Goal: Task Accomplishment & Management: Manage account settings

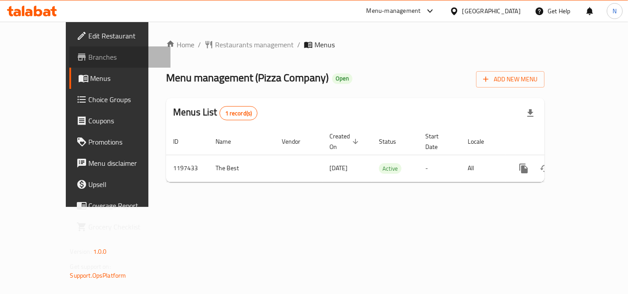
click at [89, 58] on span "Branches" at bounding box center [126, 57] width 75 height 11
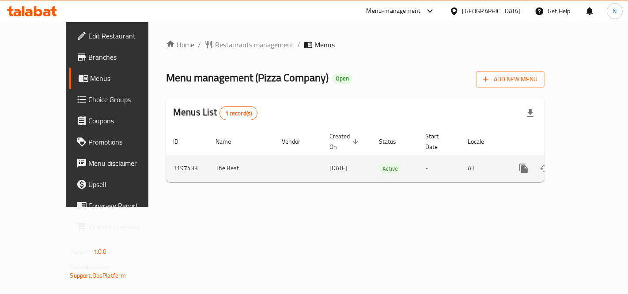
click at [589, 163] on icon "enhanced table" at bounding box center [587, 168] width 11 height 11
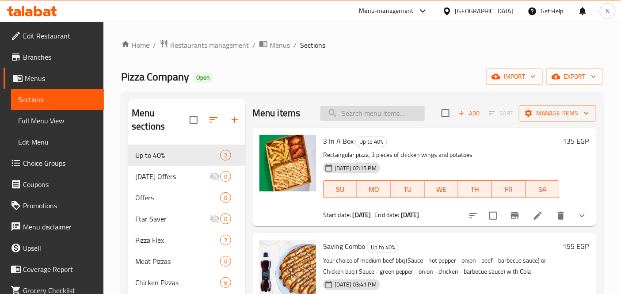
click at [364, 113] on input "search" at bounding box center [372, 113] width 104 height 15
paste input "Chicken ranch Creamy ranch"
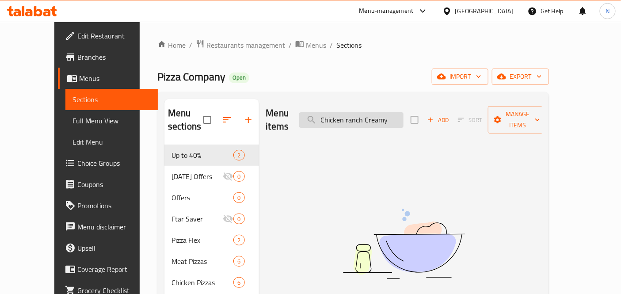
click at [378, 112] on input "Chicken ranch Creamy" at bounding box center [351, 119] width 104 height 15
click at [381, 112] on input "Chicken Creamy" at bounding box center [351, 119] width 104 height 15
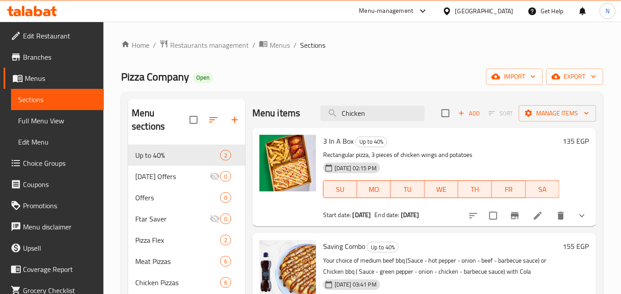
type input "Chicken"
click at [405, 85] on div "Pizza Company Open import export" at bounding box center [362, 76] width 482 height 16
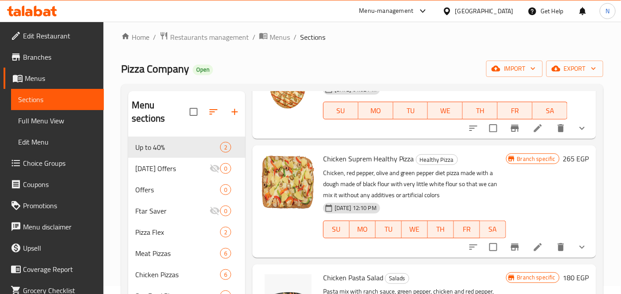
scroll to position [758, 0]
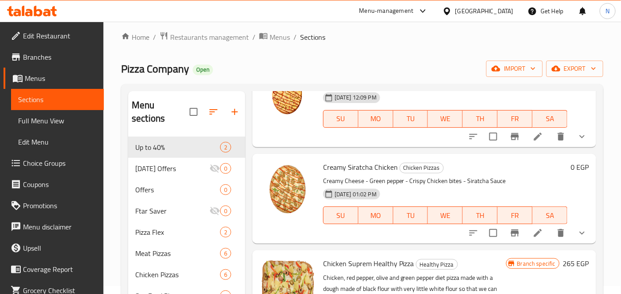
click at [339, 167] on span "Creamy Siratcha Chicken" at bounding box center [360, 166] width 75 height 13
copy span "Creamy"
click at [398, 174] on div "Creamy Siratcha Chicken Chicken Pizzas Creamy Cheese - Green pepper - Crispy Ch…" at bounding box center [444, 198] width 251 height 83
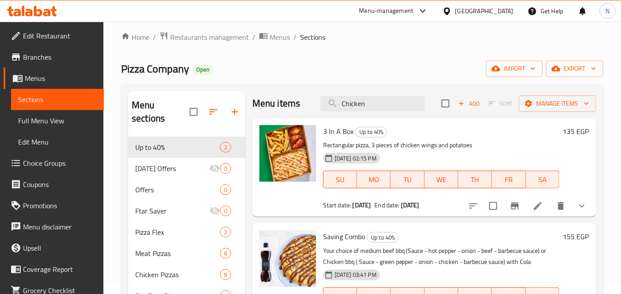
scroll to position [0, 0]
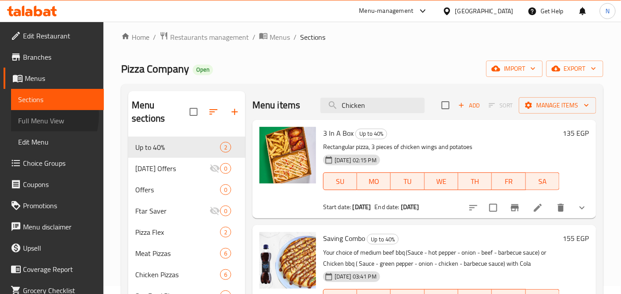
click at [33, 115] on span "Full Menu View" at bounding box center [57, 120] width 79 height 11
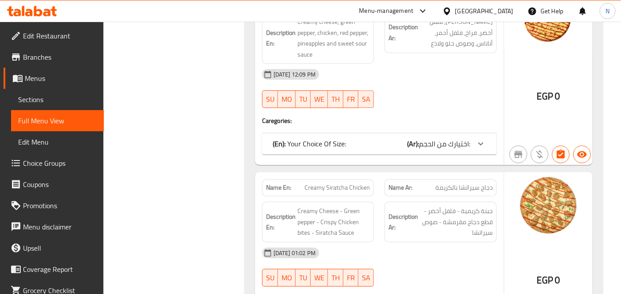
scroll to position [3253, 0]
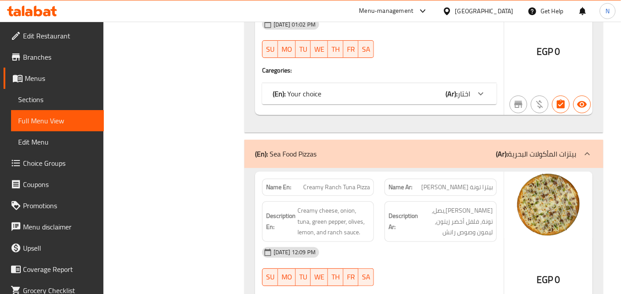
click at [320, 182] on span "Creamy Ranch Tuna Pizza" at bounding box center [336, 186] width 67 height 9
click at [343, 182] on span "Creamy Ranch Tuna Pizza" at bounding box center [336, 186] width 67 height 9
click at [323, 182] on span "Creamy Ranch Tuna Pizza" at bounding box center [336, 186] width 67 height 9
click at [348, 182] on span "Creamy Ranch Tuna Pizza" at bounding box center [336, 186] width 67 height 9
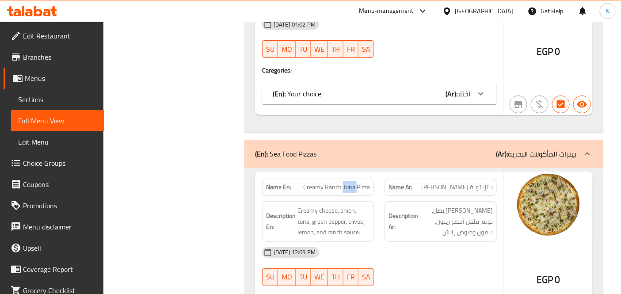
click at [348, 182] on span "Creamy Ranch Tuna Pizza" at bounding box center [336, 186] width 67 height 9
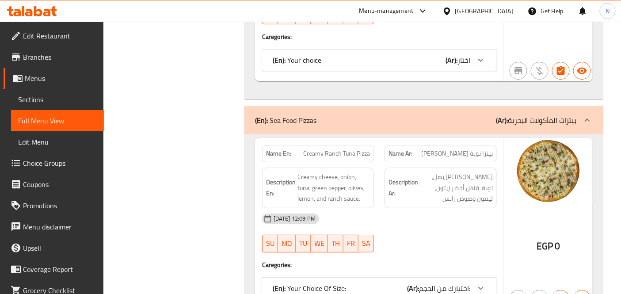
scroll to position [3302, 0]
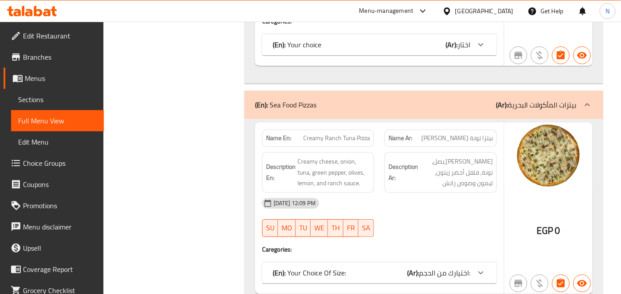
click at [281, 161] on strong "Description En:" at bounding box center [281, 172] width 30 height 22
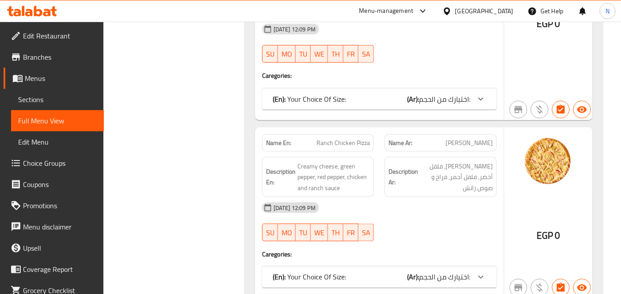
click at [289, 138] on strong "Name En:" at bounding box center [278, 142] width 25 height 9
click at [341, 138] on span "Ranch Chicken Pizza" at bounding box center [342, 142] width 53 height 9
drag, startPoint x: 319, startPoint y: 100, endPoint x: 349, endPoint y: 100, distance: 30.0
click at [349, 138] on span "Ranch Chicken Pizza" at bounding box center [342, 142] width 53 height 9
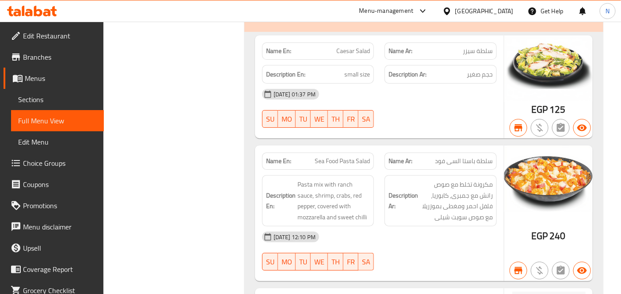
scroll to position [8, 0]
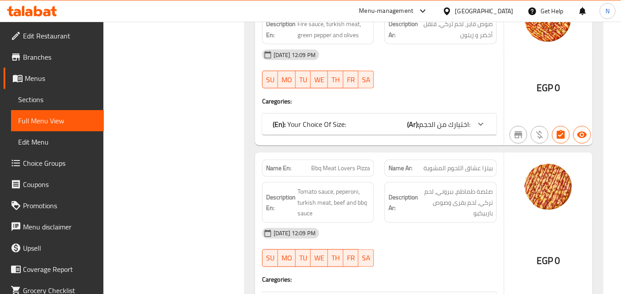
click at [340, 163] on span "Bbq Meat Lovers Pizza" at bounding box center [340, 167] width 59 height 9
copy span "Bbq Meat Lovers Pizza"
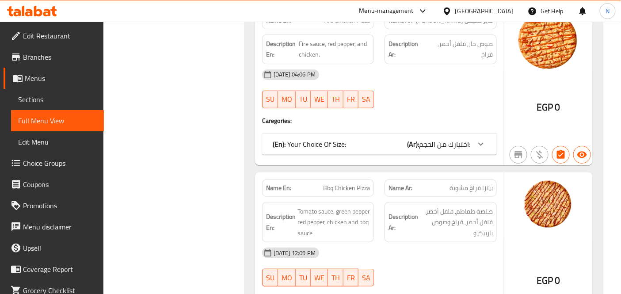
scroll to position [2479, 0]
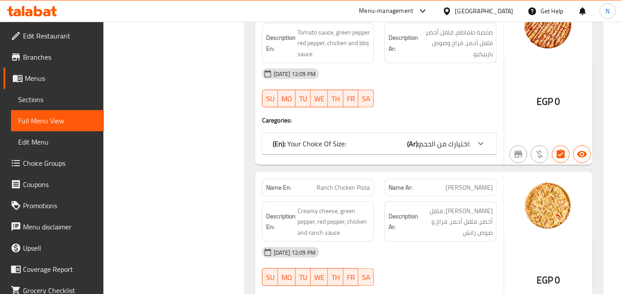
click at [352, 183] on span "Ranch Chicken Pizza" at bounding box center [342, 187] width 53 height 9
copy span "Ranch Chicken Pizza"
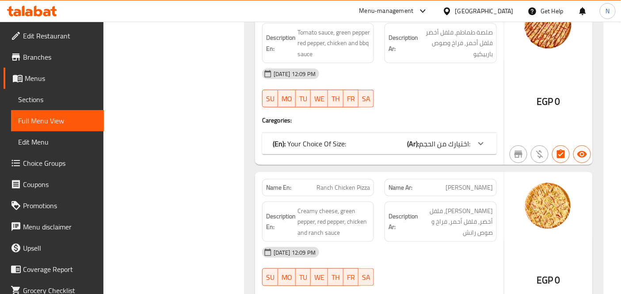
scroll to position [1548, 0]
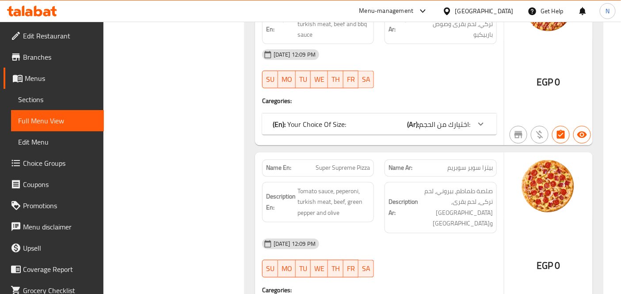
click at [343, 163] on span "Super Supreme Pizza" at bounding box center [342, 167] width 54 height 9
copy span "Super Supreme Pizza"
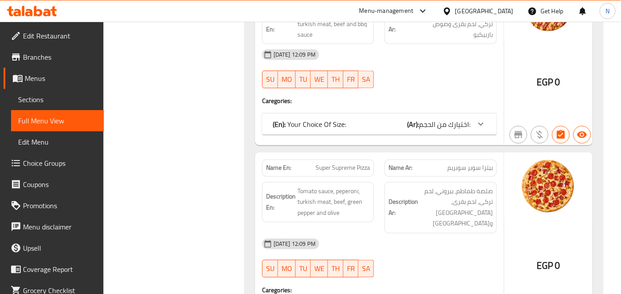
scroll to position [1202, 0]
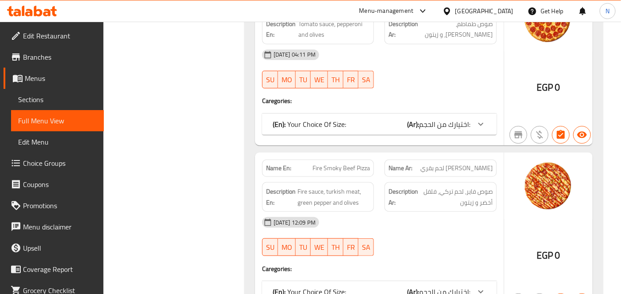
click at [336, 163] on span "Fire Smoky Beef Pizza" at bounding box center [340, 167] width 57 height 9
copy span "Fire Smoky Beef Pizza"
drag, startPoint x: 233, startPoint y: 204, endPoint x: 228, endPoint y: 205, distance: 4.9
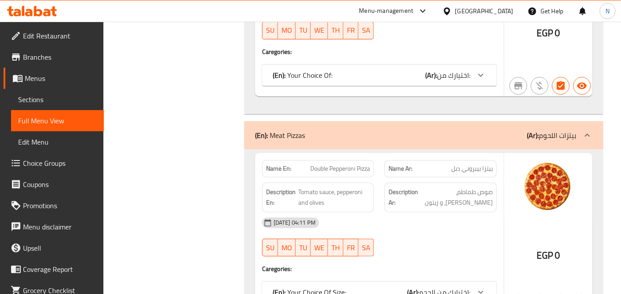
click at [341, 164] on span "Double Pepperoni Pizza" at bounding box center [340, 168] width 60 height 9
click at [347, 164] on span "Double Pepperoni Pizza" at bounding box center [340, 168] width 60 height 9
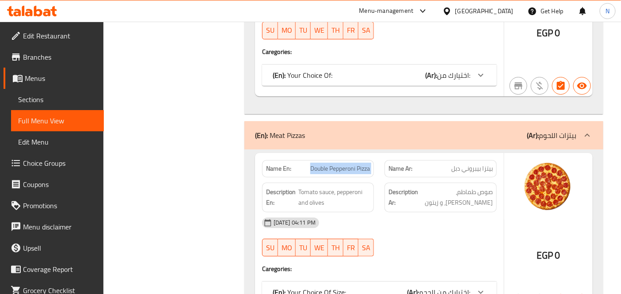
copy span "Double Pepperoni Pizza"
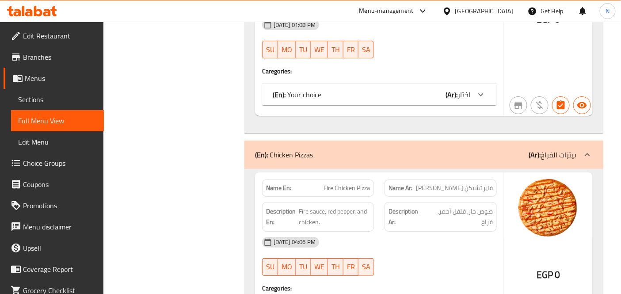
click at [337, 183] on span "Fire Chicken Pizza" at bounding box center [346, 187] width 46 height 9
copy span "Fire Chicken Pizza"
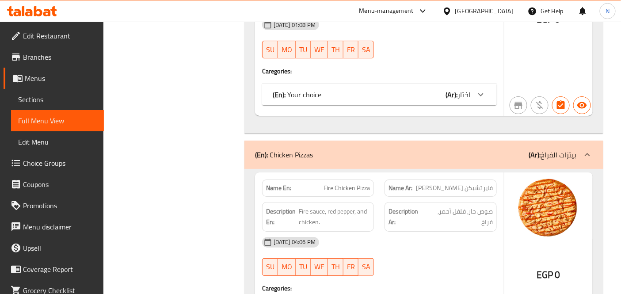
scroll to position [2300, 0]
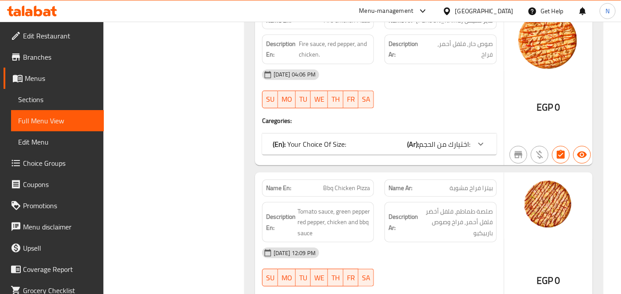
click at [336, 183] on span "Bbq Chicken Pizza" at bounding box center [346, 187] width 47 height 9
copy span "Bbq Chicken Pizza"
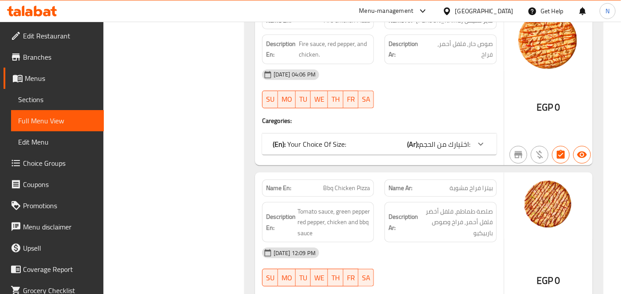
scroll to position [3836, 0]
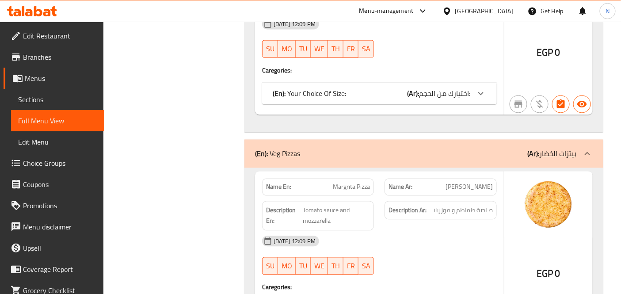
click at [356, 182] on span "Margrita Pizza" at bounding box center [351, 186] width 37 height 9
copy span "Margrita Pizza"
click at [189, 163] on div "Filter Branches Branches Popular filters Free items Branch specific items Has c…" at bounding box center [177, 53] width 123 height 7551
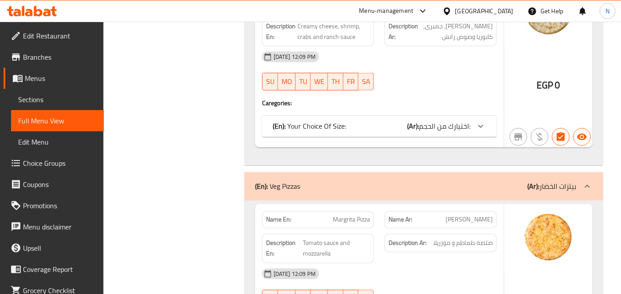
scroll to position [4003, 0]
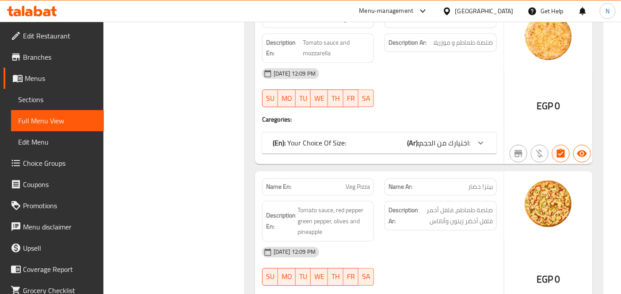
click at [348, 182] on span "Veg Pizza" at bounding box center [357, 186] width 24 height 9
click at [354, 182] on span "Veg Pizza" at bounding box center [357, 186] width 24 height 9
copy span "Veg Pizza"
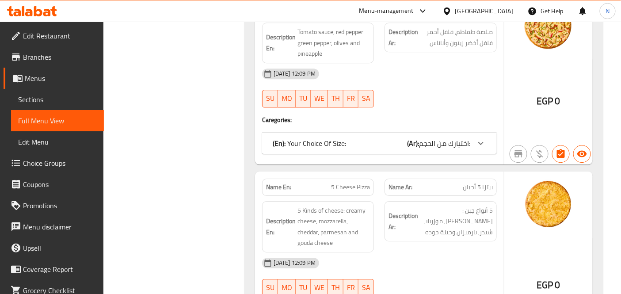
click at [365, 182] on span "5 Cheese Pizza" at bounding box center [350, 186] width 39 height 9
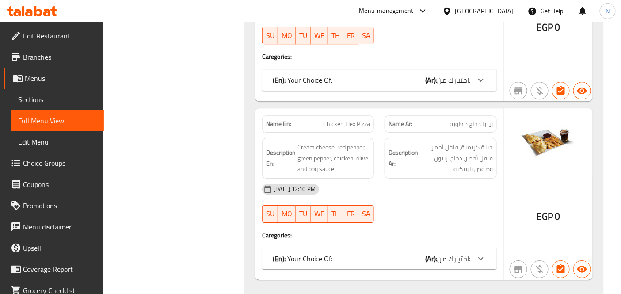
scroll to position [1369, 0]
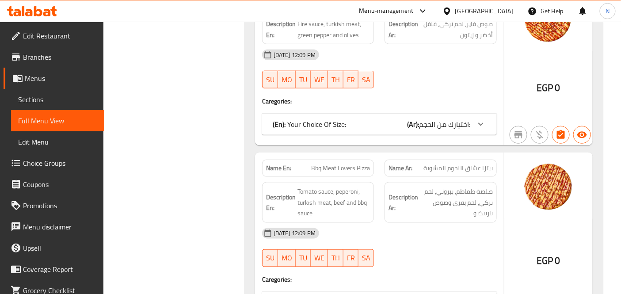
click at [353, 163] on span "Bbq Meat Lovers Pizza" at bounding box center [340, 167] width 59 height 9
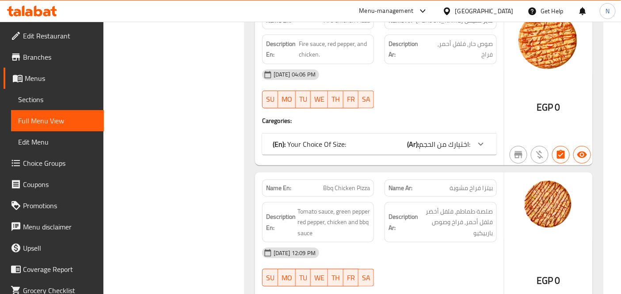
click at [346, 179] on div "Name En: Bbq Chicken Pizza" at bounding box center [318, 187] width 112 height 17
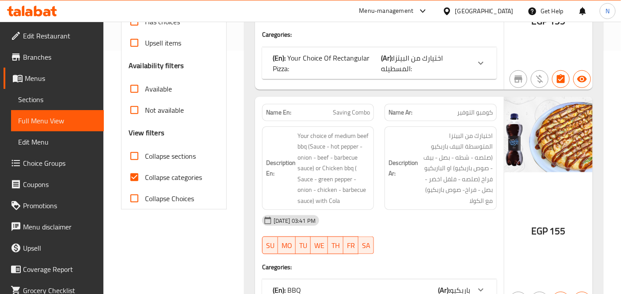
scroll to position [0, 0]
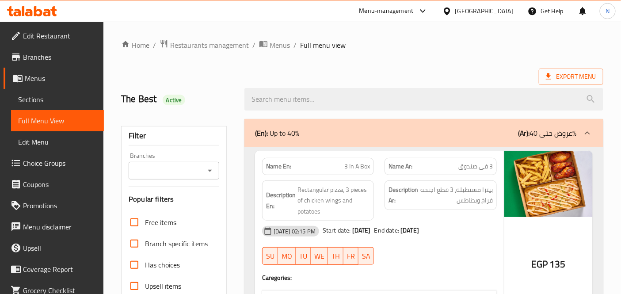
click at [37, 96] on span "Sections" at bounding box center [57, 99] width 79 height 11
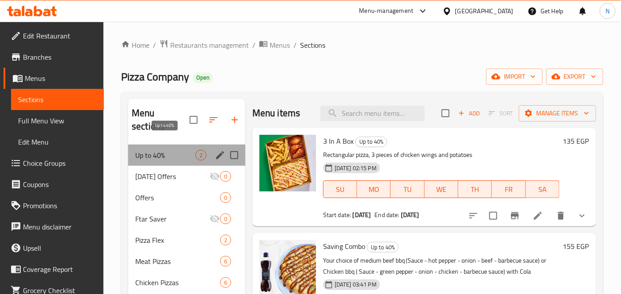
click at [162, 150] on span "Up to 40%" at bounding box center [165, 155] width 60 height 11
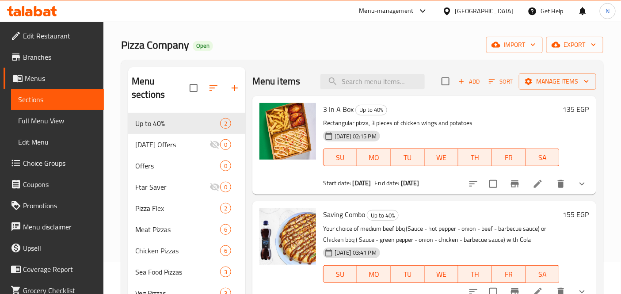
scroll to position [49, 0]
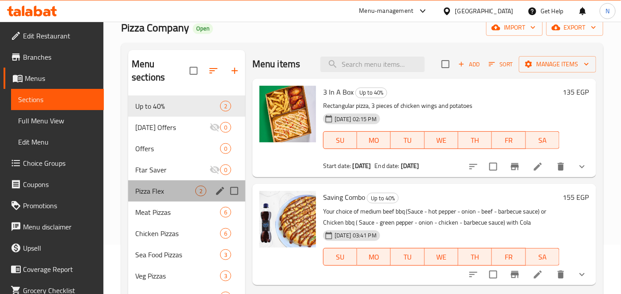
click at [165, 183] on div "Pizza Flex 2" at bounding box center [186, 190] width 117 height 21
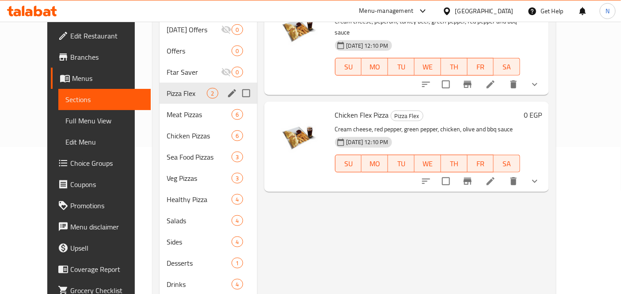
scroll to position [147, 0]
click at [170, 106] on div "Meat Pizzas 6" at bounding box center [207, 113] width 97 height 21
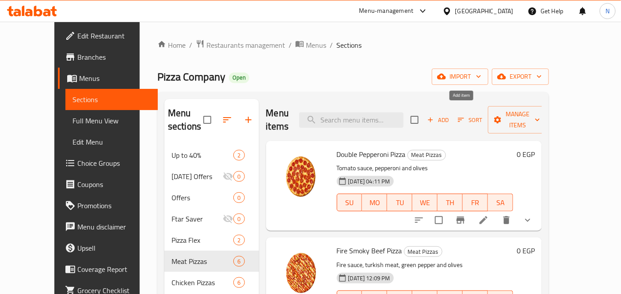
click at [434, 116] on icon "button" at bounding box center [430, 120] width 8 height 8
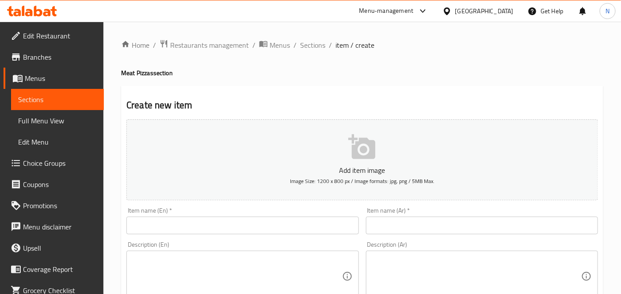
click at [189, 233] on input "text" at bounding box center [242, 225] width 232 height 18
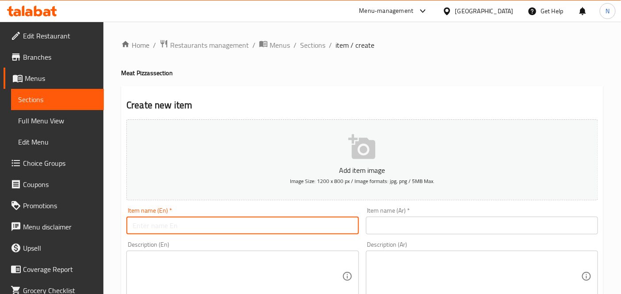
paste input "save triple( Medium"
click at [233, 232] on input "save triple( Medium )" at bounding box center [242, 225] width 232 height 18
click at [268, 231] on input "save triple( Medium )" at bounding box center [242, 225] width 232 height 18
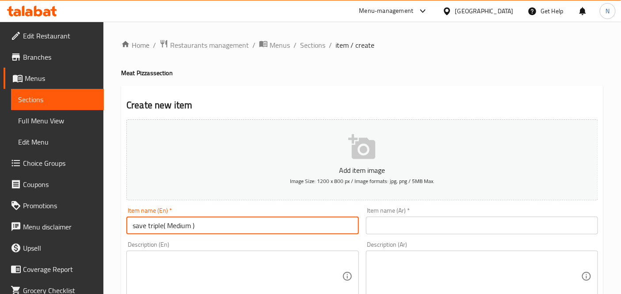
click at [268, 231] on input "save triple( Medium )" at bounding box center [242, 225] width 232 height 18
type input "save triple( Medium )"
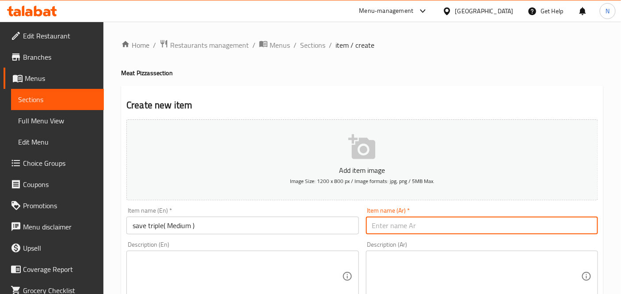
click at [416, 225] on input "text" at bounding box center [482, 225] width 232 height 18
paste input "توفير ثلاثي (متوسط)"
click at [388, 231] on input "توفير ثلاثي (متوسط)" at bounding box center [482, 225] width 232 height 18
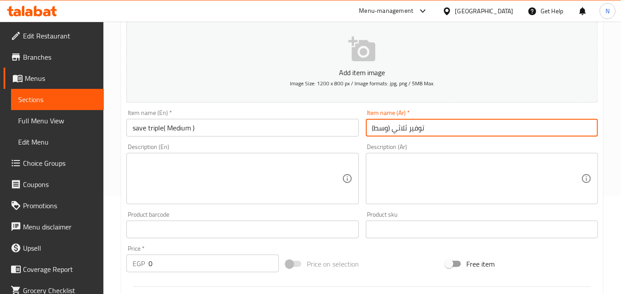
scroll to position [98, 0]
click at [423, 127] on input "توفير ثلاثي (وسط)" at bounding box center [482, 127] width 232 height 18
drag, startPoint x: 437, startPoint y: 131, endPoint x: 394, endPoint y: 129, distance: 43.7
click at [394, 129] on input "توفير ثلاثي (وسط)" at bounding box center [482, 127] width 232 height 18
type input "تريبل سيف (وسط)"
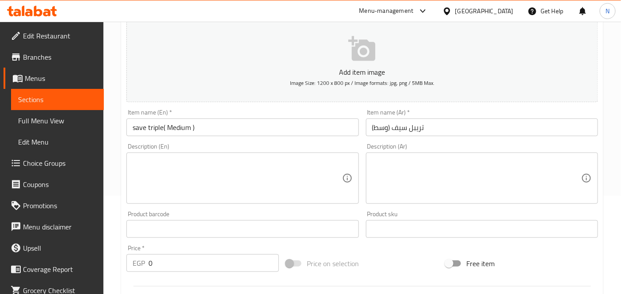
click at [121, 176] on div "Create new item Add item image Image Size: 1200 x 800 px / Image formats: jpg, …" at bounding box center [362, 245] width 482 height 514
click at [193, 259] on input "0" at bounding box center [213, 263] width 130 height 18
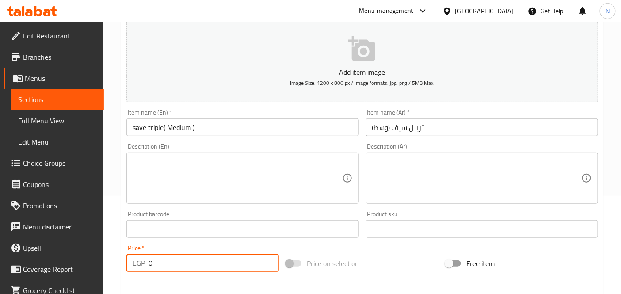
click at [193, 259] on input "0" at bounding box center [213, 263] width 130 height 18
type input "650"
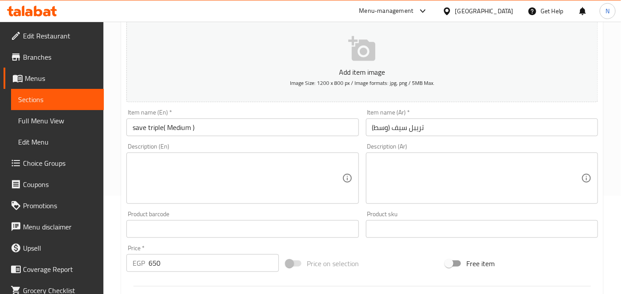
click at [117, 184] on div "Home / Restaurants management / Menus / Sections / item / create Meat Pizzas se…" at bounding box center [361, 225] width 517 height 602
click at [123, 188] on div "Description (En) Description (En)" at bounding box center [242, 174] width 239 height 68
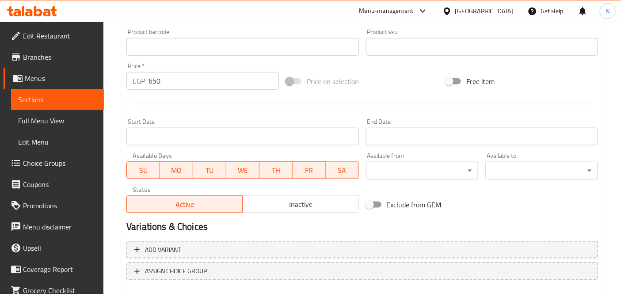
scroll to position [294, 0]
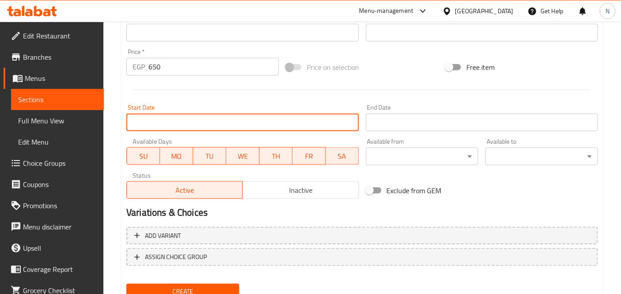
click at [316, 124] on input "Start Date" at bounding box center [242, 123] width 232 height 18
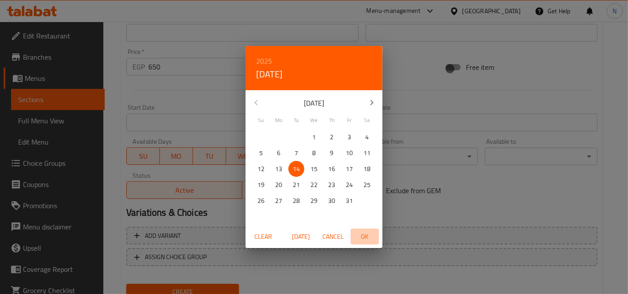
click at [360, 239] on span "OK" at bounding box center [364, 236] width 21 height 11
type input "14-10-2025"
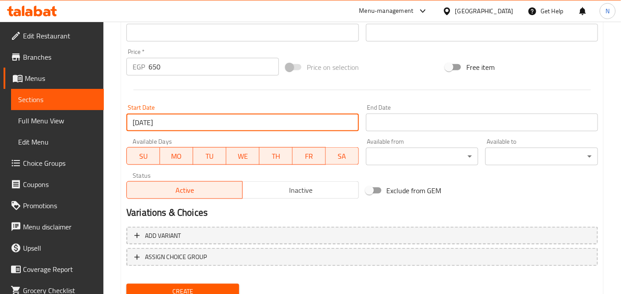
click at [388, 120] on input "Start Date" at bounding box center [482, 123] width 232 height 18
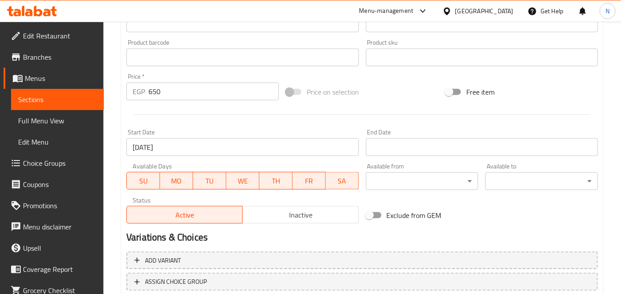
scroll to position [245, 0]
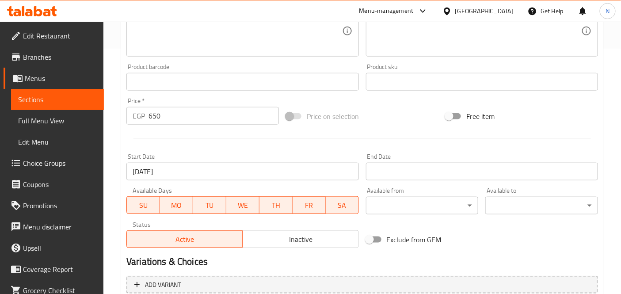
click at [52, 10] on icon at bounding box center [53, 11] width 6 height 10
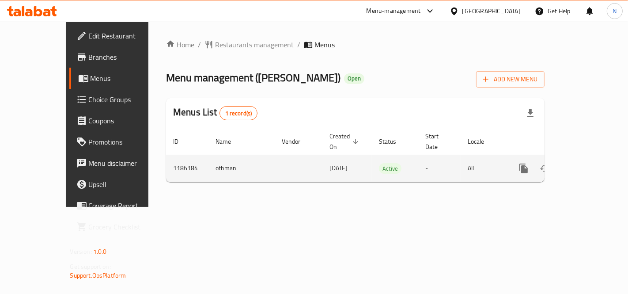
click at [594, 166] on link "enhanced table" at bounding box center [587, 168] width 21 height 21
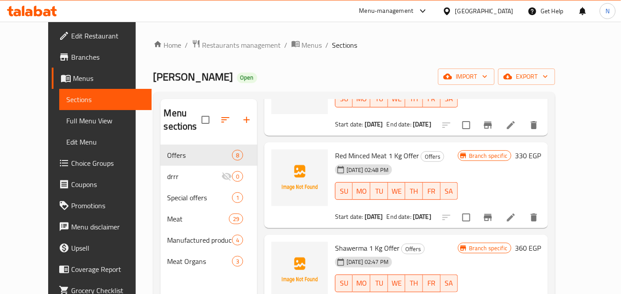
scroll to position [98, 0]
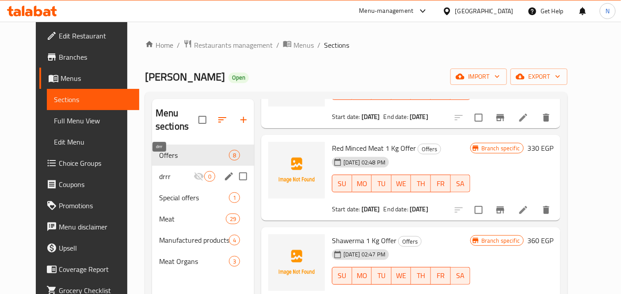
click at [163, 171] on span "drrr" at bounding box center [176, 176] width 34 height 11
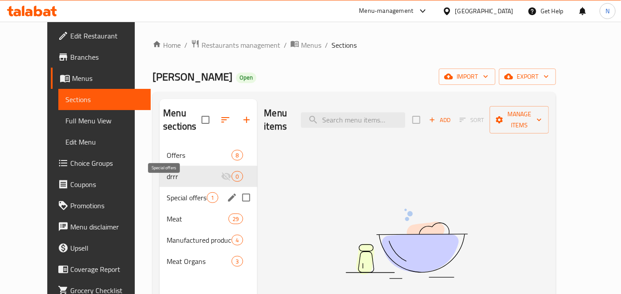
click at [167, 192] on span "Special offers" at bounding box center [187, 197] width 40 height 11
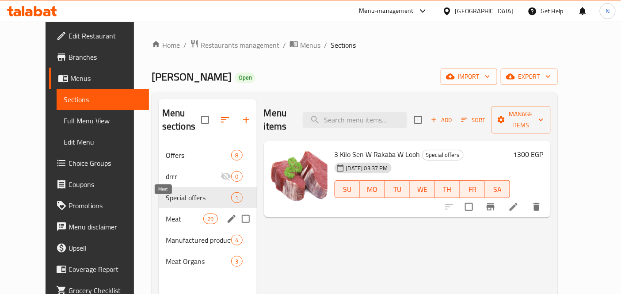
click at [166, 213] on span "Meat" at bounding box center [185, 218] width 38 height 11
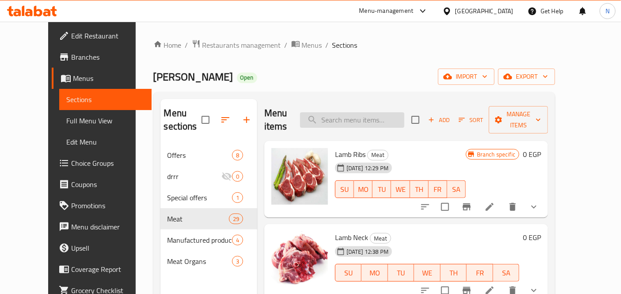
click at [370, 115] on input "search" at bounding box center [352, 119] width 104 height 15
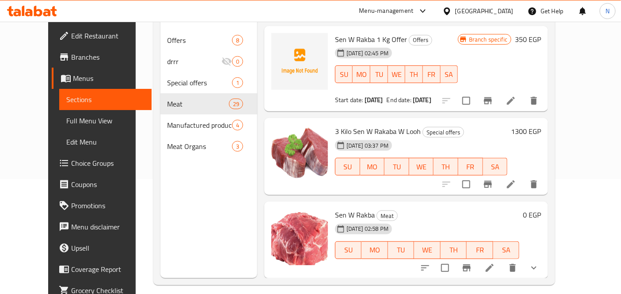
scroll to position [124, 0]
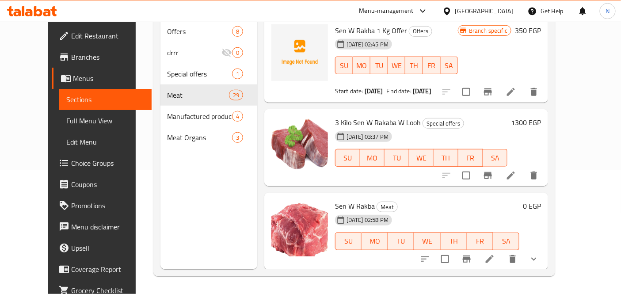
type input "sen"
click at [544, 248] on button "show more" at bounding box center [533, 258] width 21 height 21
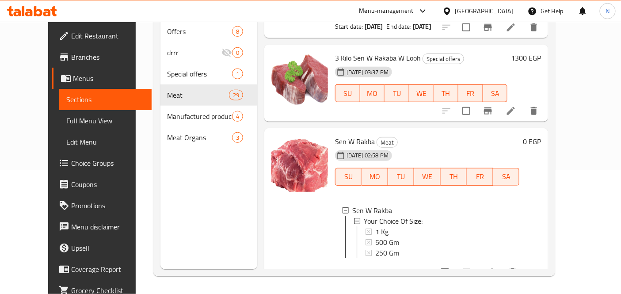
scroll to position [72, 0]
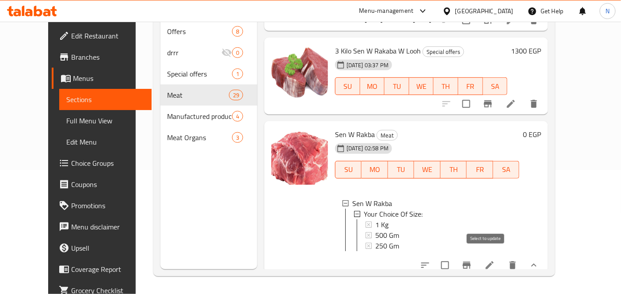
click at [454, 258] on input "checkbox" at bounding box center [444, 265] width 19 height 19
checkbox input "false"
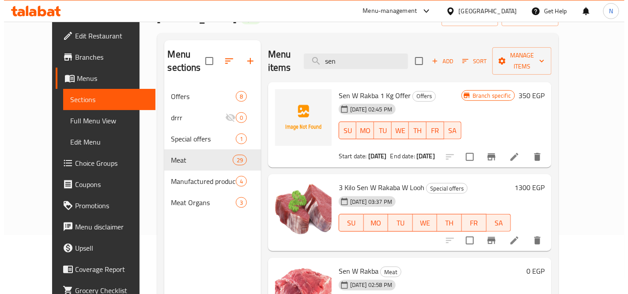
scroll to position [0, 0]
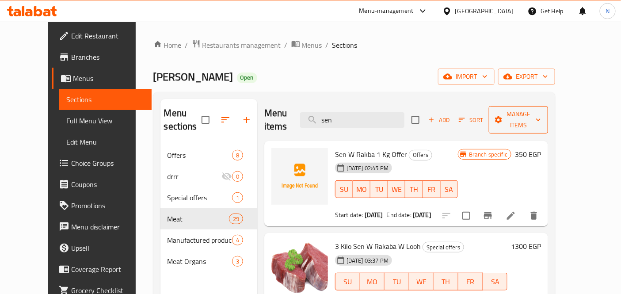
click at [541, 118] on span "Manage items" at bounding box center [518, 120] width 45 height 22
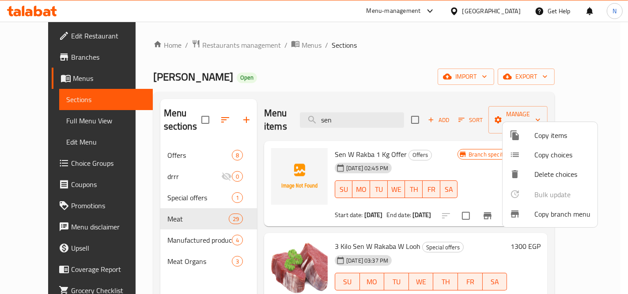
click at [553, 218] on span "Copy branch menu" at bounding box center [562, 213] width 56 height 11
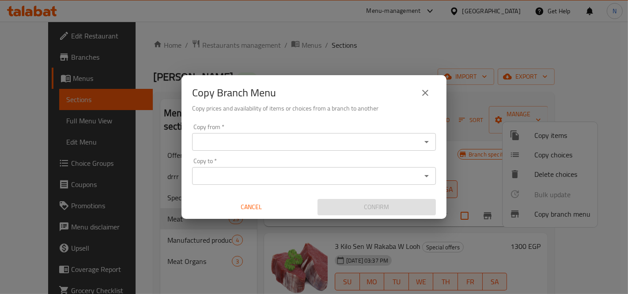
click at [438, 92] on div "Copy Branch Menu Copy prices and availability of items or choices from a branch…" at bounding box center [314, 97] width 265 height 45
click at [433, 90] on button "close" at bounding box center [425, 92] width 21 height 21
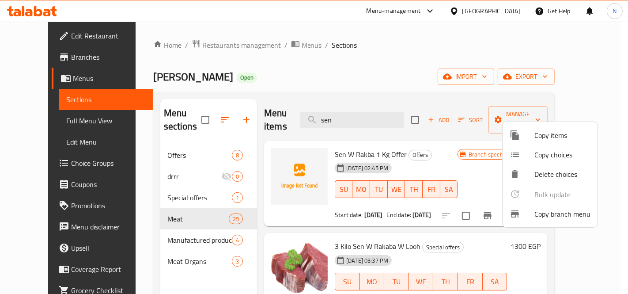
click at [558, 138] on span "Copy items" at bounding box center [562, 135] width 56 height 11
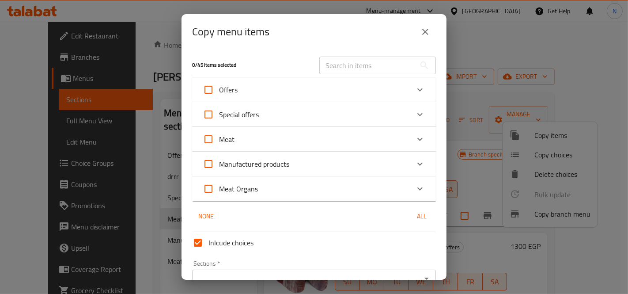
click at [248, 144] on div "Meat" at bounding box center [306, 139] width 207 height 21
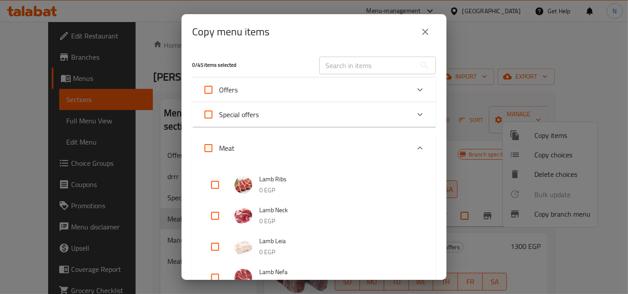
click at [356, 59] on input "text" at bounding box center [367, 66] width 96 height 18
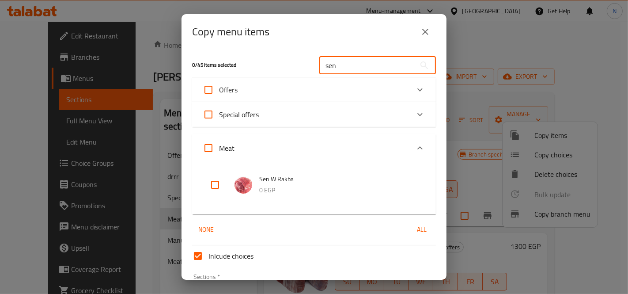
type input "sen"
click at [206, 189] on input "checkbox" at bounding box center [214, 184] width 21 height 21
checkbox input "true"
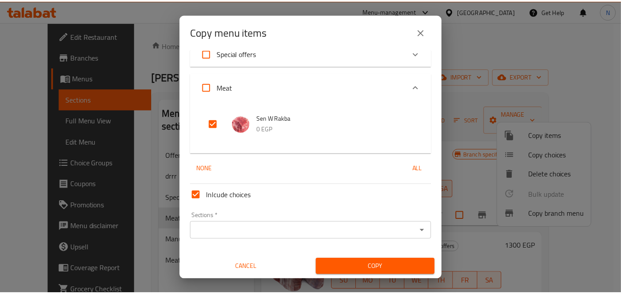
scroll to position [62, 0]
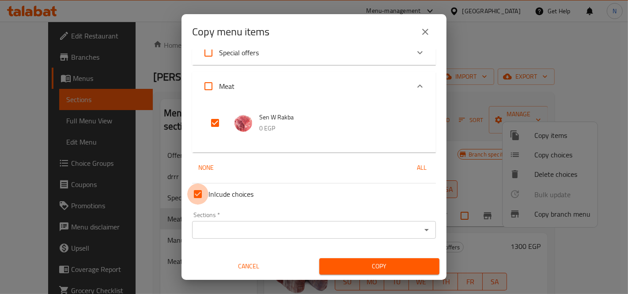
click at [199, 194] on input "Inlcude choices" at bounding box center [197, 193] width 21 height 21
checkbox input "false"
click at [355, 265] on span "Copy" at bounding box center [379, 266] width 106 height 11
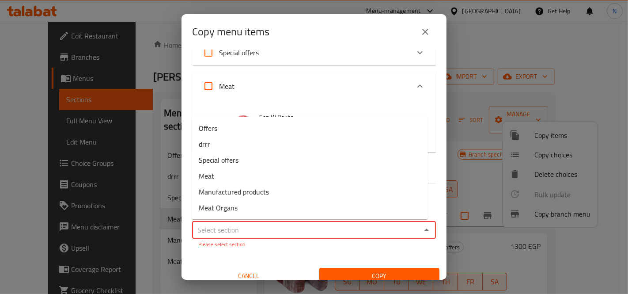
click at [345, 230] on input "Sections   *" at bounding box center [307, 229] width 224 height 12
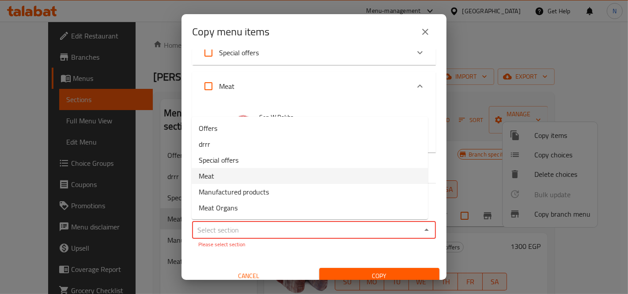
click at [210, 174] on span "Meat" at bounding box center [206, 175] width 15 height 11
type input "Meat"
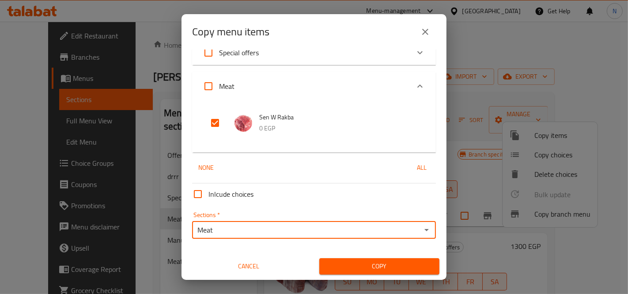
click at [365, 267] on span "Copy" at bounding box center [379, 266] width 106 height 11
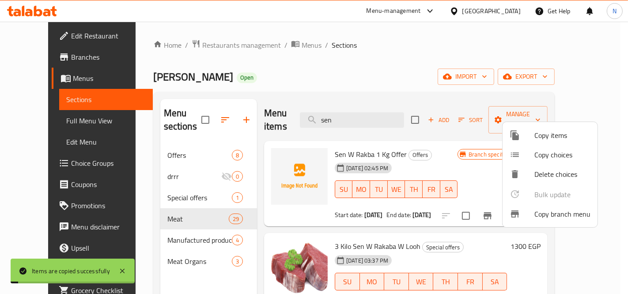
click at [435, 150] on div at bounding box center [314, 147] width 628 height 294
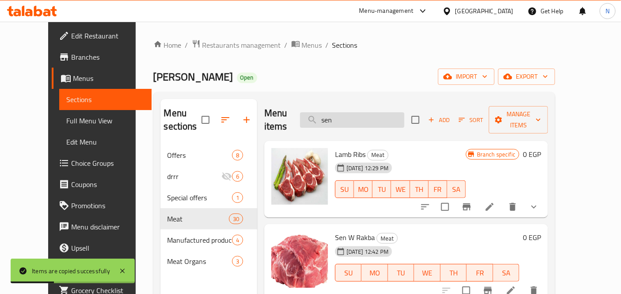
click at [391, 121] on input "sen" at bounding box center [352, 119] width 104 height 15
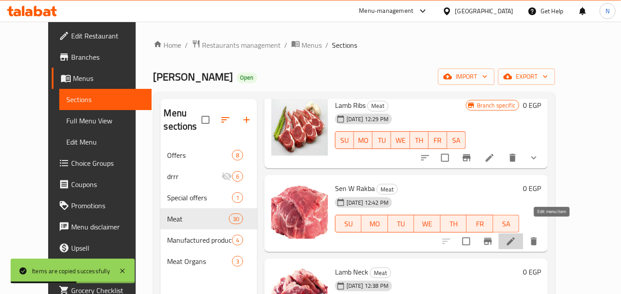
click at [516, 236] on icon at bounding box center [510, 241] width 11 height 11
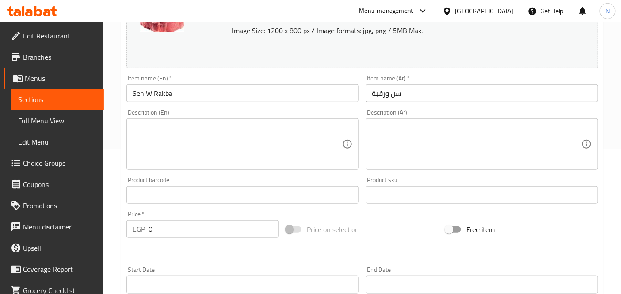
scroll to position [47, 0]
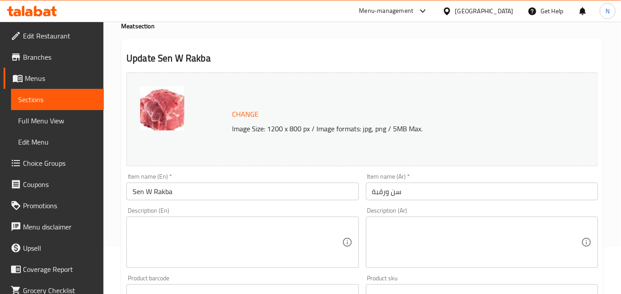
click at [131, 188] on input "Sen W Rakba" at bounding box center [242, 191] width 232 height 18
click at [184, 204] on div "Description (En) Description (En)" at bounding box center [242, 238] width 239 height 68
click at [191, 197] on input "Sen W Rakba" at bounding box center [242, 191] width 232 height 18
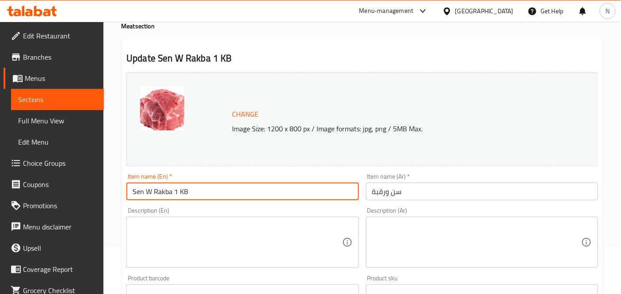
type input "Sen W Rakba 1 KB"
click at [433, 195] on input "سن ورقبة" at bounding box center [482, 191] width 232 height 18
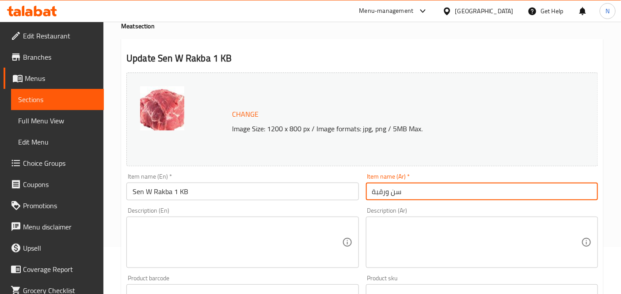
click at [371, 190] on input "سن ورقبة" at bounding box center [482, 191] width 232 height 18
click at [379, 180] on div "Item name (Ar)   * سن ورقبة Item name (Ar) *" at bounding box center [482, 186] width 232 height 27
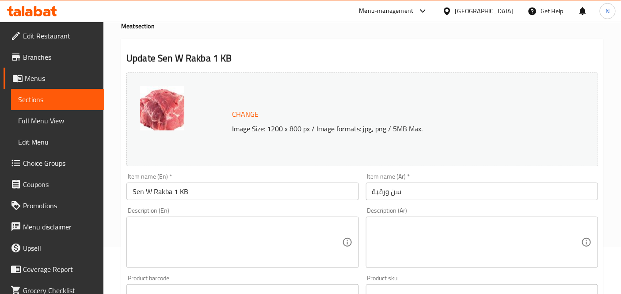
click at [384, 190] on input "سن ورقبة" at bounding box center [482, 191] width 232 height 18
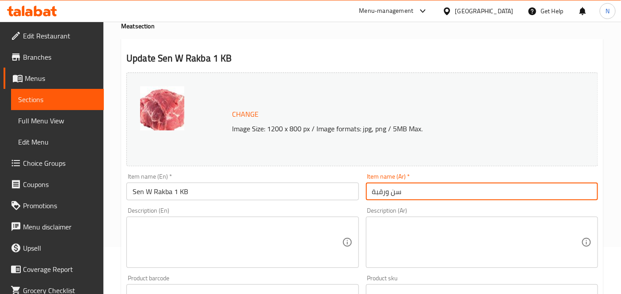
click at [384, 190] on input "سن ورقبة" at bounding box center [482, 191] width 232 height 18
click at [592, 190] on input "سن ورقبة" at bounding box center [482, 191] width 232 height 18
type input "1 كيلو سن ورقبة"
click at [350, 212] on div "Description (En) Description (En)" at bounding box center [242, 237] width 232 height 61
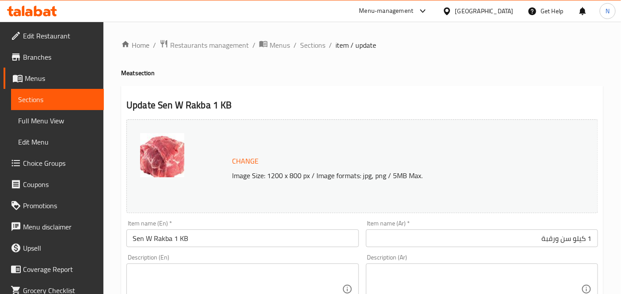
scroll to position [147, 0]
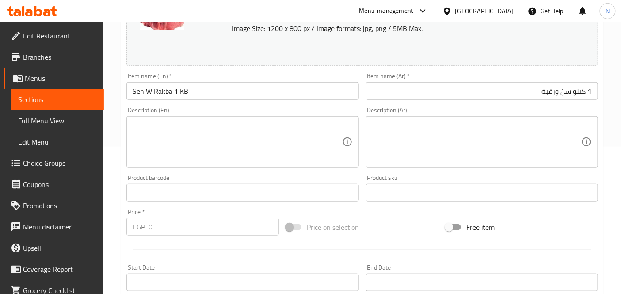
click at [421, 102] on div "Item name (Ar)   * 1 كيلو سن ورقبة Item name (Ar) *" at bounding box center [481, 86] width 239 height 34
click at [423, 97] on input "1 كيلو سن ورقبة" at bounding box center [482, 91] width 232 height 18
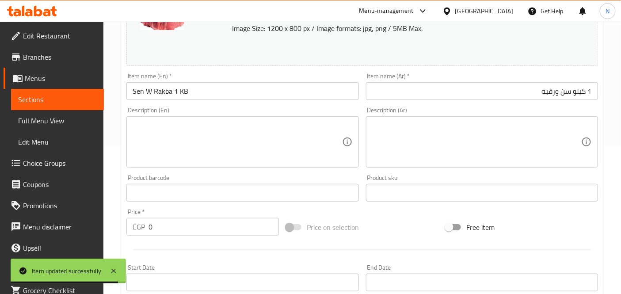
scroll to position [0, 0]
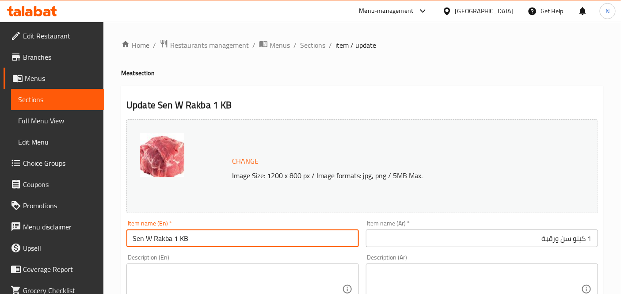
click at [198, 237] on input "Sen W Rakba 1 KB" at bounding box center [242, 238] width 232 height 18
type input "Sen W Rakba 1 KG"
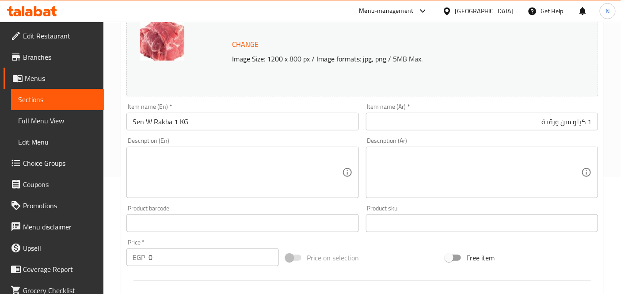
scroll to position [341, 0]
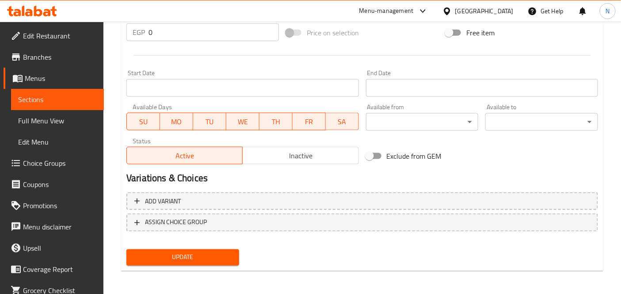
click at [284, 158] on span "Inactive" at bounding box center [300, 155] width 109 height 13
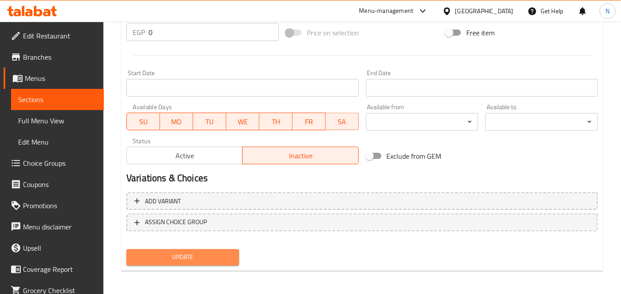
click at [230, 249] on button "Update" at bounding box center [182, 257] width 113 height 16
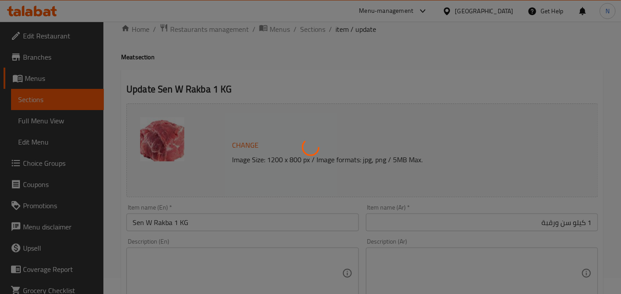
scroll to position [0, 0]
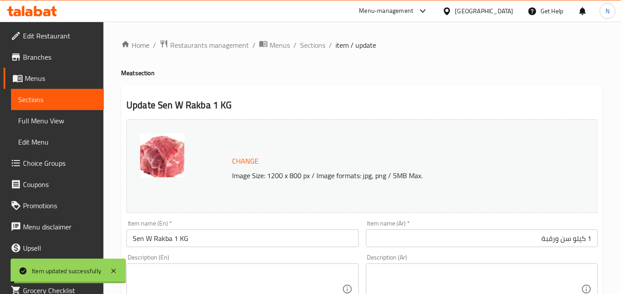
click at [302, 44] on span "Sections" at bounding box center [312, 45] width 25 height 11
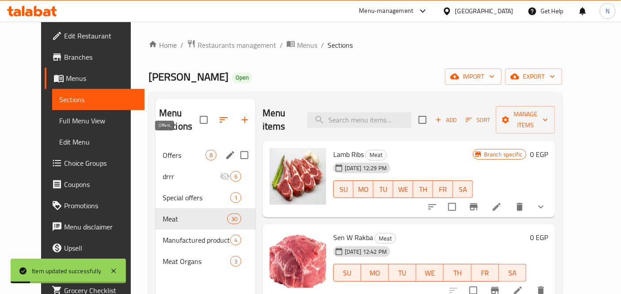
click at [163, 150] on span "Offers" at bounding box center [184, 155] width 43 height 11
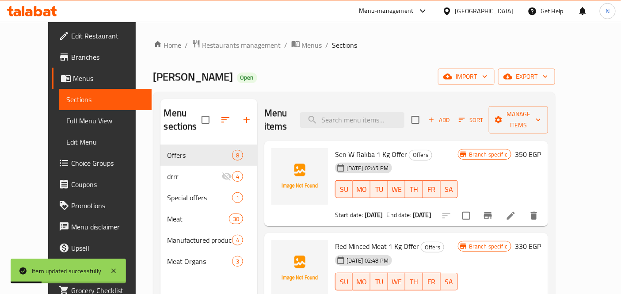
click at [365, 148] on span "Sen W Rakba 1 Kg Offer" at bounding box center [371, 154] width 72 height 13
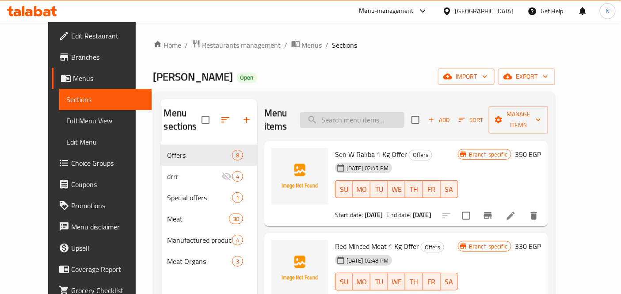
click at [337, 118] on input "search" at bounding box center [352, 119] width 104 height 15
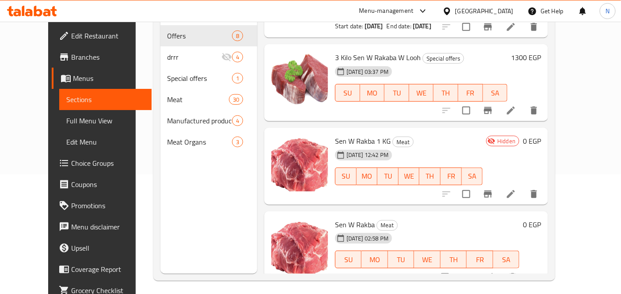
scroll to position [124, 0]
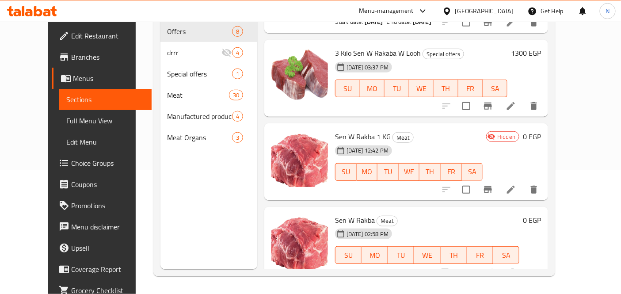
type input "SEN"
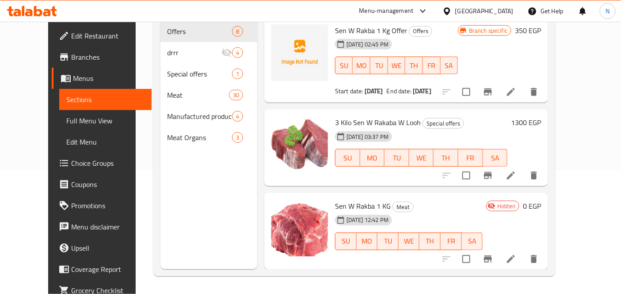
scroll to position [0, 0]
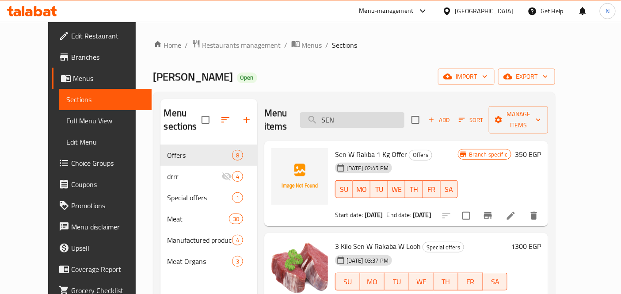
click at [396, 112] on input "SEN" at bounding box center [352, 119] width 104 height 15
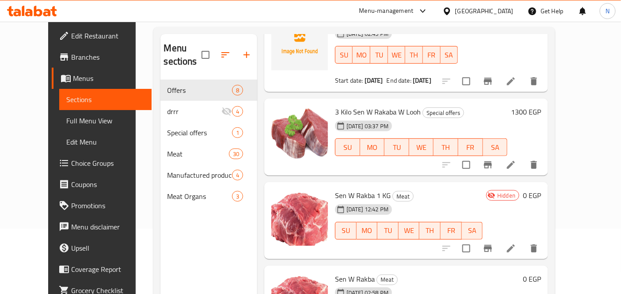
scroll to position [124, 0]
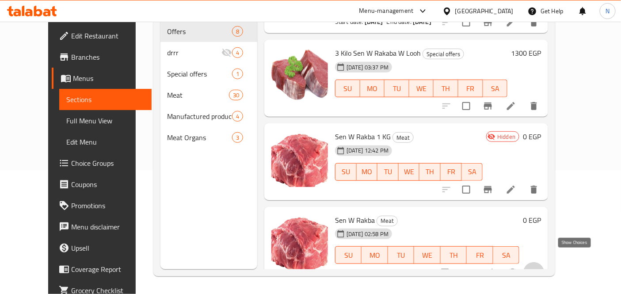
click at [539, 267] on icon "show more" at bounding box center [533, 272] width 11 height 11
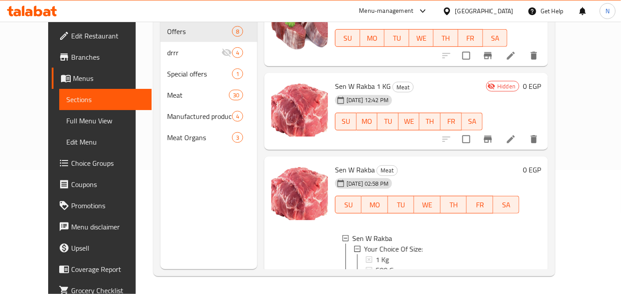
scroll to position [155, 0]
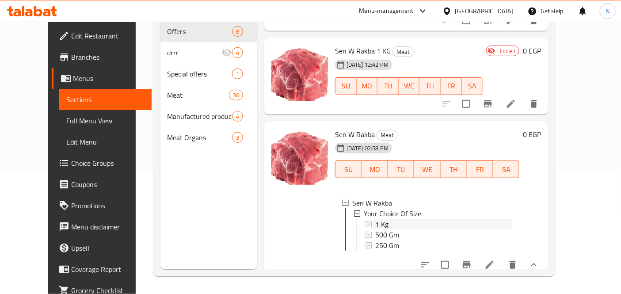
click at [375, 219] on span "1 Kg" at bounding box center [381, 224] width 13 height 11
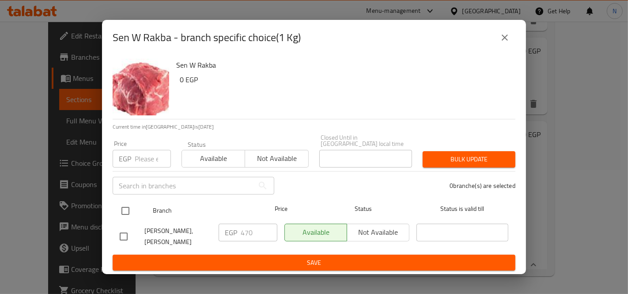
click at [129, 212] on input "checkbox" at bounding box center [125, 210] width 19 height 19
checkbox input "true"
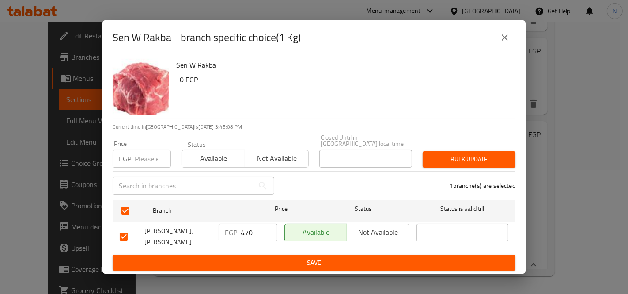
click at [370, 233] on span "Not available" at bounding box center [378, 232] width 55 height 13
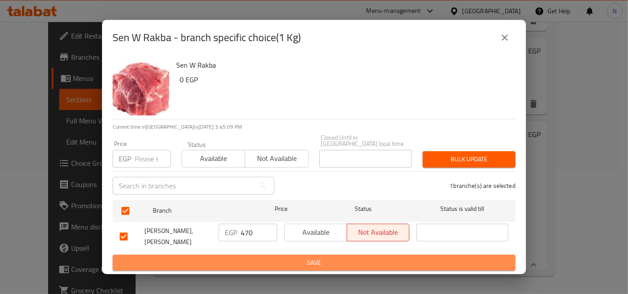
click at [370, 259] on span "Save" at bounding box center [314, 262] width 389 height 11
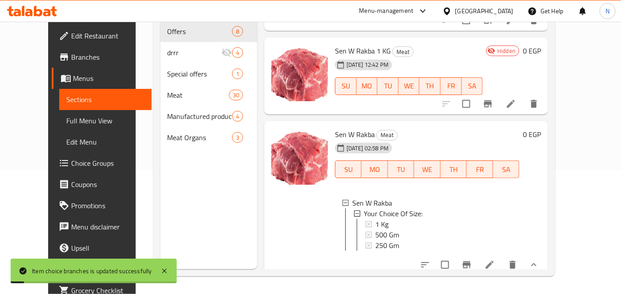
click at [302, 210] on div at bounding box center [300, 199] width 64 height 148
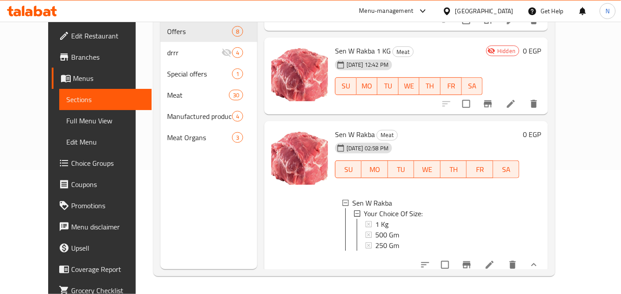
click at [352, 44] on span "Sen W Rakba 1 KG" at bounding box center [363, 50] width 56 height 13
drag, startPoint x: 319, startPoint y: 36, endPoint x: 377, endPoint y: 37, distance: 58.3
click at [377, 41] on div "Sen W Rakba 1 KG Meat 14-10-2025 12:42 PM SU MO TU WE TH FR SA" at bounding box center [408, 76] width 155 height 70
click at [492, 100] on icon "Branch-specific-item" at bounding box center [488, 103] width 8 height 7
click at [541, 45] on h6 "0 EGP" at bounding box center [532, 51] width 18 height 12
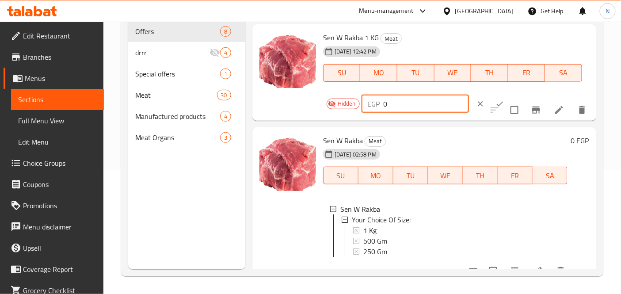
click at [405, 102] on input "0" at bounding box center [425, 104] width 85 height 18
type input "470"
click at [495, 101] on icon "ok" at bounding box center [499, 103] width 9 height 9
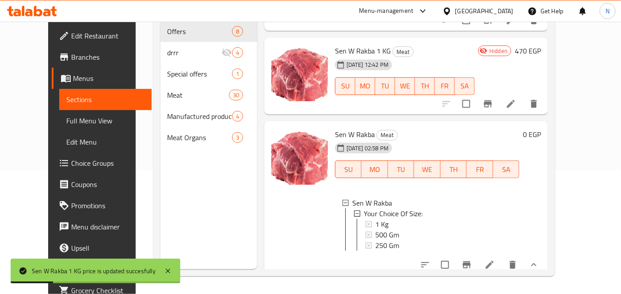
click at [239, 177] on div "Menu sections Offers 8 drrr 4 Special offers 1 Meat 30 Manufactured products 4 …" at bounding box center [208, 122] width 97 height 294
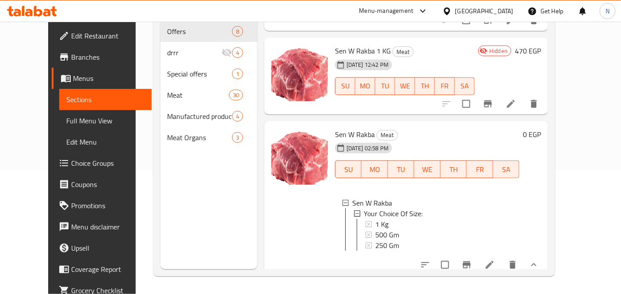
click at [447, 139] on div "20-08-2023 02:58 PM SU MO TU WE TH FR SA" at bounding box center [426, 163] width 191 height 48
click at [426, 139] on div "20-08-2023 02:58 PM SU MO TU WE TH FR SA" at bounding box center [426, 163] width 191 height 48
click at [487, 139] on div "20-08-2023 02:58 PM SU MO TU WE TH FR SA" at bounding box center [426, 163] width 191 height 48
drag, startPoint x: 161, startPoint y: 210, endPoint x: 167, endPoint y: 208, distance: 5.7
click at [166, 208] on div "Menu sections Offers 8 drrr 4 Special offers 1 Meat 30 Manufactured products 4 …" at bounding box center [208, 122] width 97 height 294
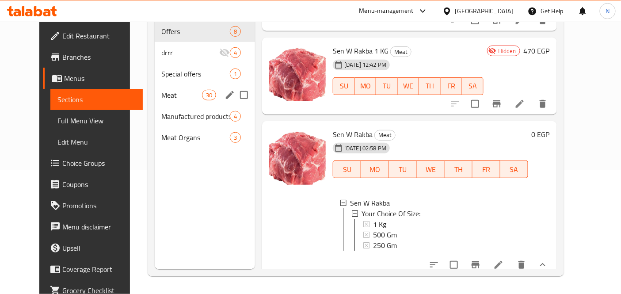
click at [162, 90] on span "Meat" at bounding box center [182, 95] width 40 height 11
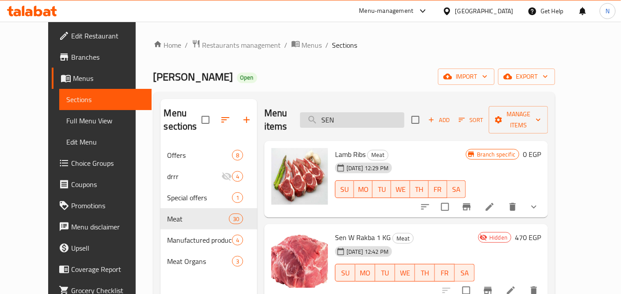
click at [356, 121] on input "SEN" at bounding box center [352, 119] width 104 height 15
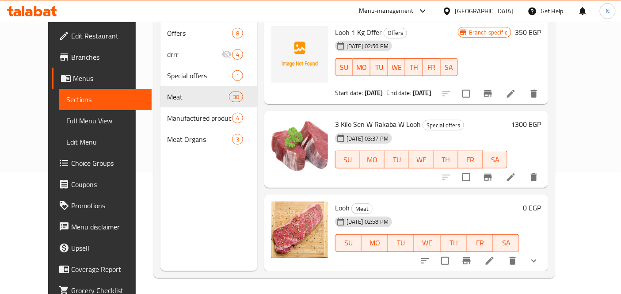
scroll to position [124, 0]
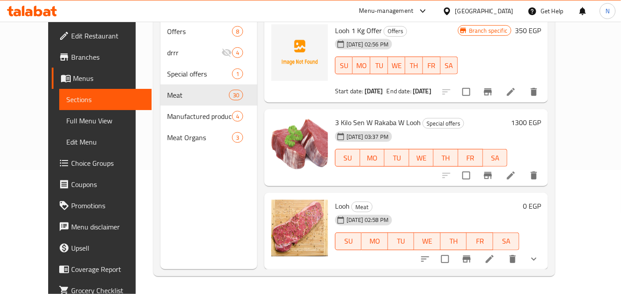
type input "لوح"
drag, startPoint x: 591, startPoint y: 246, endPoint x: 585, endPoint y: 243, distance: 6.9
click at [544, 248] on button "show more" at bounding box center [533, 258] width 21 height 21
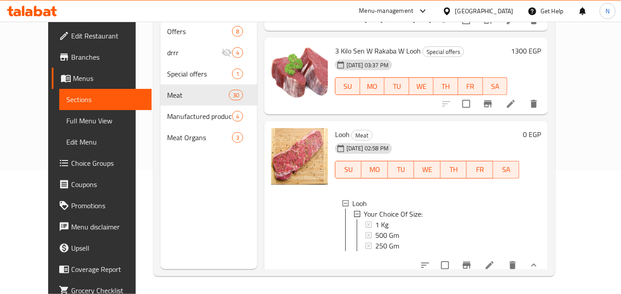
scroll to position [1, 0]
click at [377, 218] on div "1 Kg" at bounding box center [443, 223] width 137 height 11
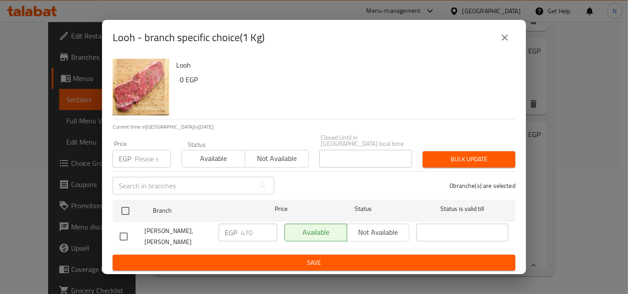
click at [114, 230] on input "checkbox" at bounding box center [123, 236] width 19 height 19
checkbox input "true"
click at [356, 226] on span "Not available" at bounding box center [378, 232] width 55 height 13
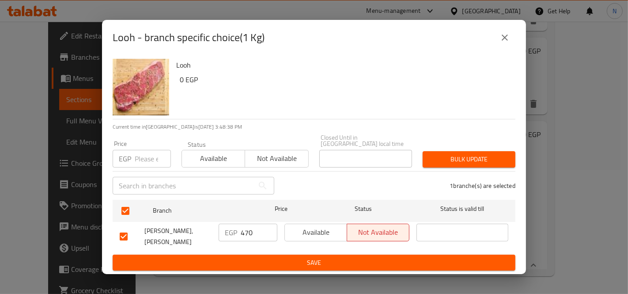
click at [368, 261] on span "Save" at bounding box center [314, 262] width 389 height 11
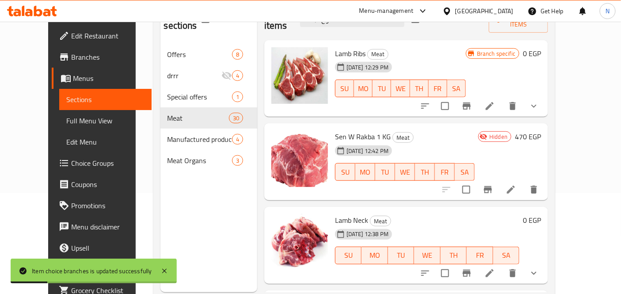
scroll to position [74, 0]
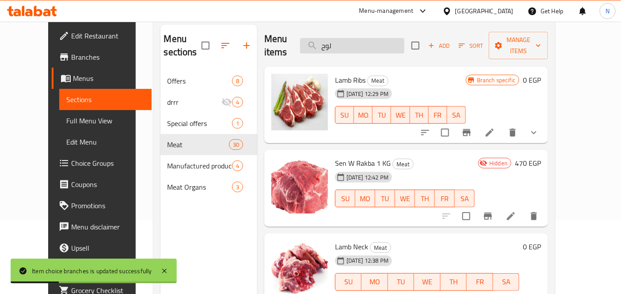
click at [374, 38] on input "لوح" at bounding box center [352, 45] width 104 height 15
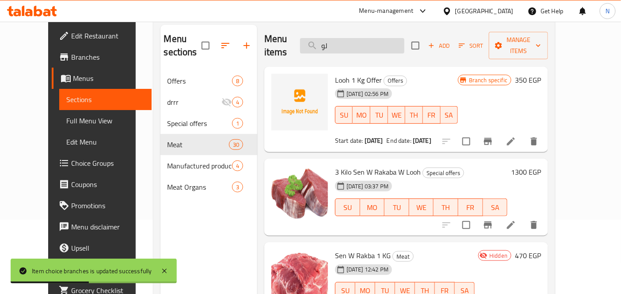
type input "لوح"
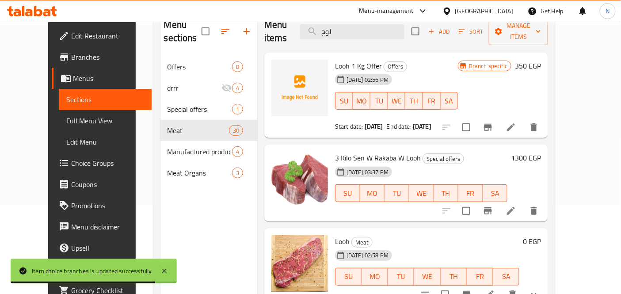
scroll to position [124, 0]
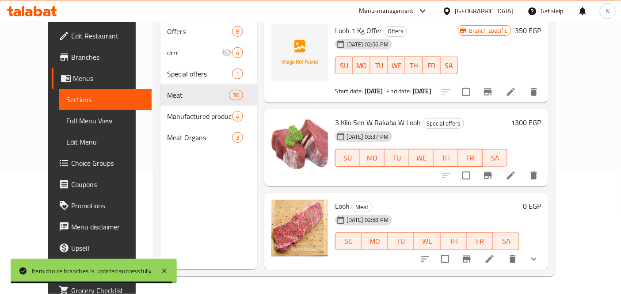
click at [335, 199] on span "Looh" at bounding box center [342, 205] width 15 height 13
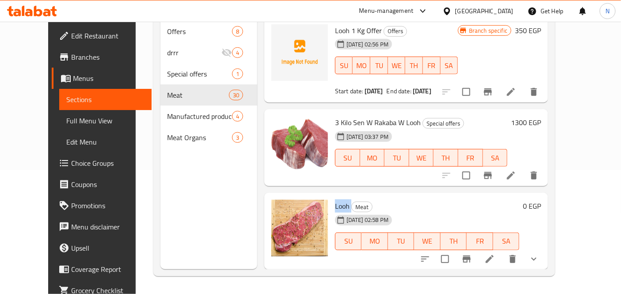
click at [335, 199] on span "Looh" at bounding box center [342, 205] width 15 height 13
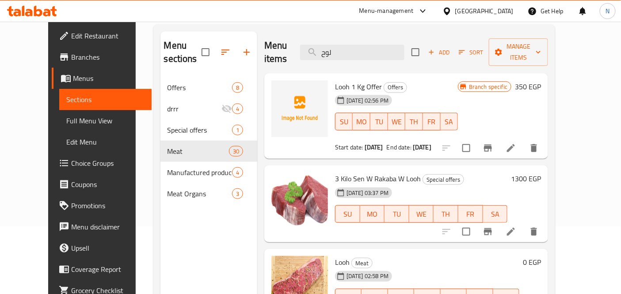
scroll to position [0, 0]
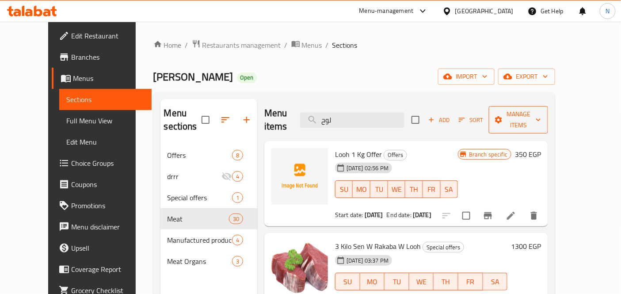
click at [542, 115] on icon "button" at bounding box center [538, 119] width 9 height 9
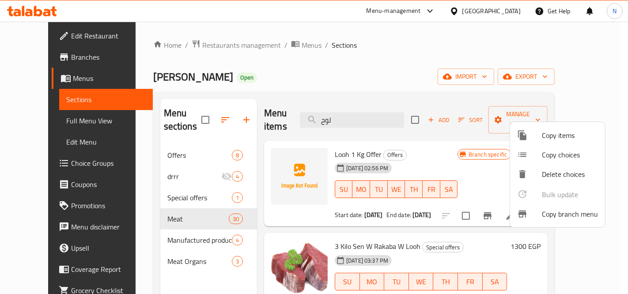
click at [567, 138] on span "Copy items" at bounding box center [570, 135] width 56 height 11
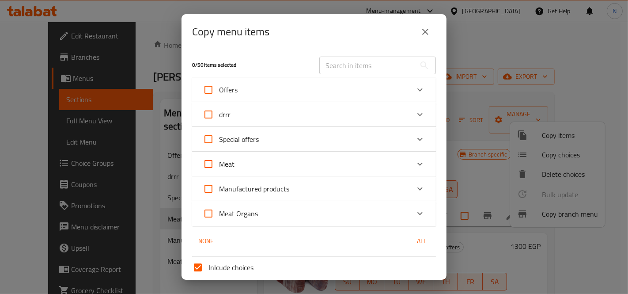
click at [352, 65] on input "text" at bounding box center [367, 66] width 96 height 18
paste input "711303"
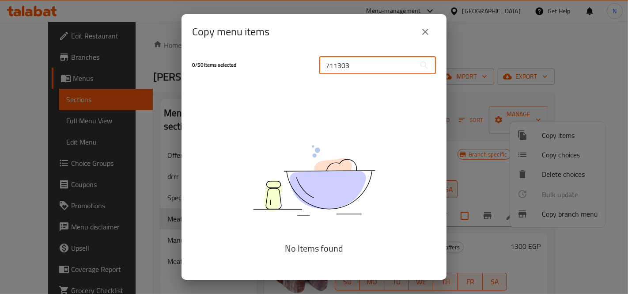
click at [352, 65] on input "711303" at bounding box center [367, 66] width 96 height 18
type input "711303"
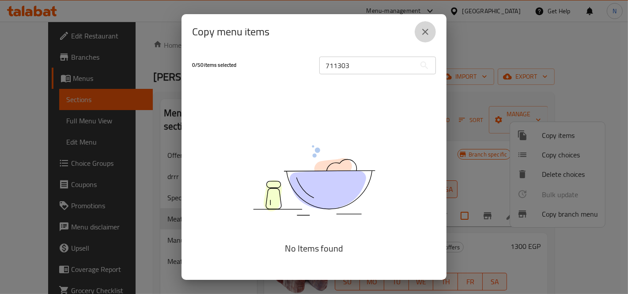
click at [434, 36] on button "close" at bounding box center [425, 31] width 21 height 21
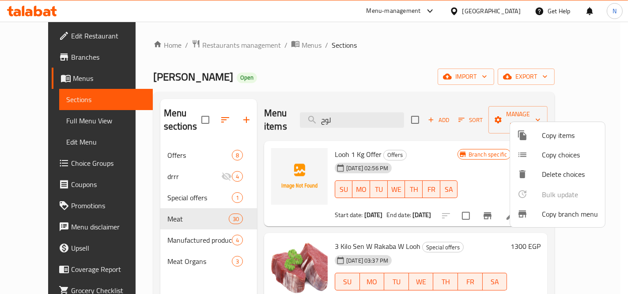
click at [426, 91] on div at bounding box center [314, 147] width 628 height 294
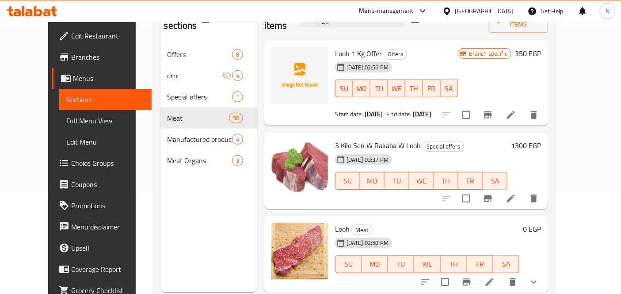
scroll to position [124, 0]
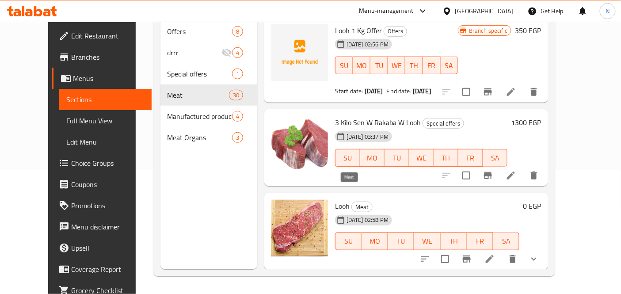
click at [335, 199] on span "Looh" at bounding box center [342, 205] width 15 height 13
copy h6 "Looh"
click at [437, 174] on div "Menu items لوح Add Sort Manage items Looh 1 Kg Offer Offers 31-08-2023 02:56 PM…" at bounding box center [402, 122] width 291 height 294
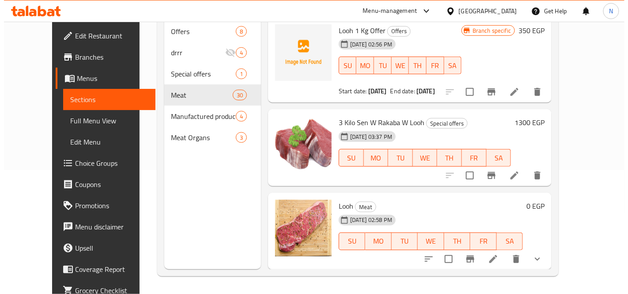
scroll to position [0, 0]
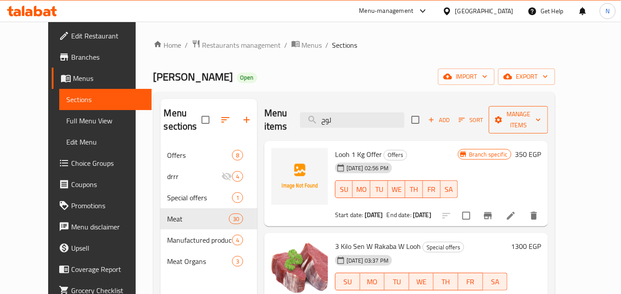
click at [541, 112] on span "Manage items" at bounding box center [518, 120] width 45 height 22
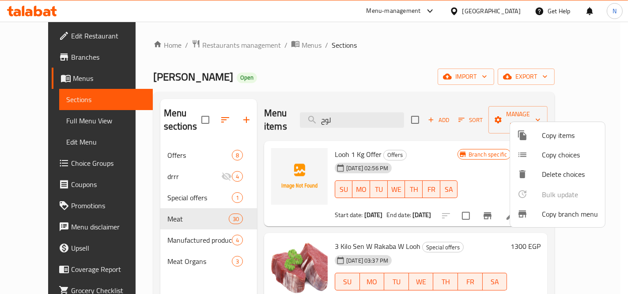
click at [554, 219] on span "Copy branch menu" at bounding box center [570, 213] width 56 height 11
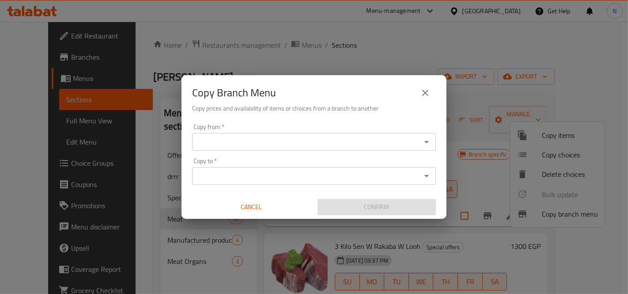
click at [427, 91] on icon "close" at bounding box center [425, 93] width 6 height 6
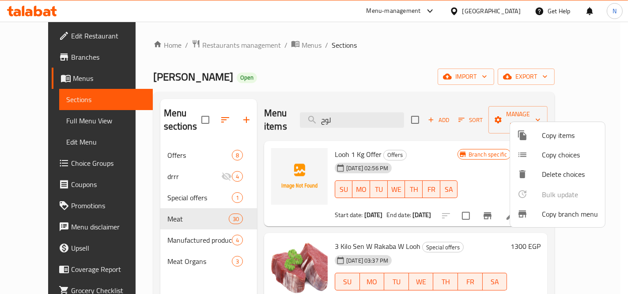
click at [549, 136] on span "Copy items" at bounding box center [570, 135] width 56 height 11
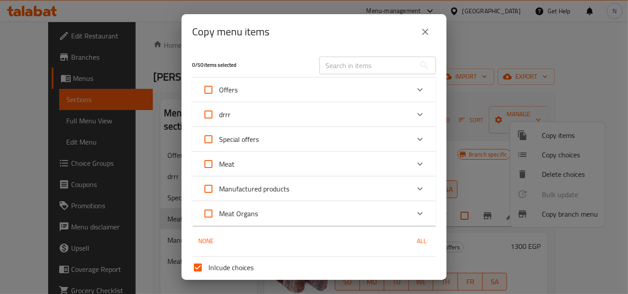
click at [385, 68] on input "text" at bounding box center [367, 66] width 96 height 18
paste input "Looh"
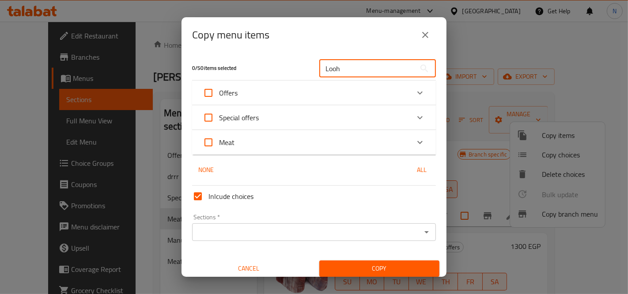
type input "Looh"
click at [276, 137] on div "Meat" at bounding box center [306, 142] width 207 height 21
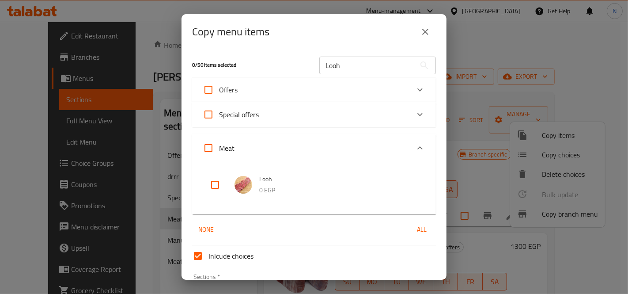
click at [218, 180] on input "checkbox" at bounding box center [214, 184] width 21 height 21
checkbox input "true"
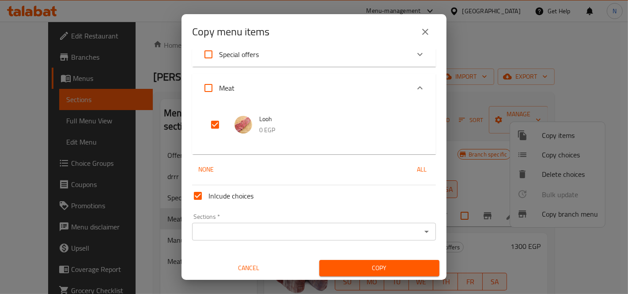
scroll to position [62, 0]
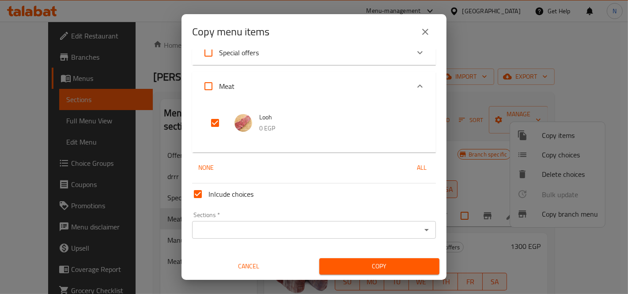
click at [202, 195] on input "Inlcude choices" at bounding box center [197, 193] width 21 height 21
checkbox input "false"
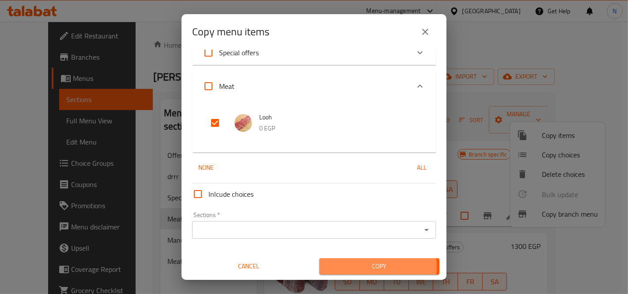
click at [346, 266] on span "Copy" at bounding box center [379, 266] width 106 height 11
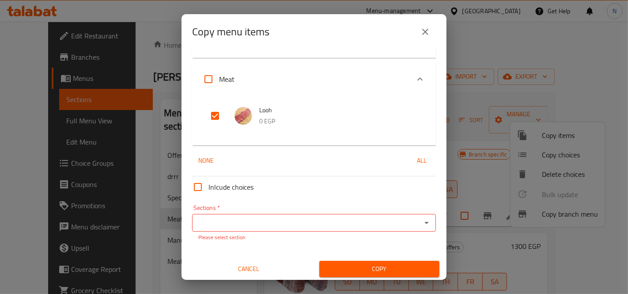
scroll to position [71, 0]
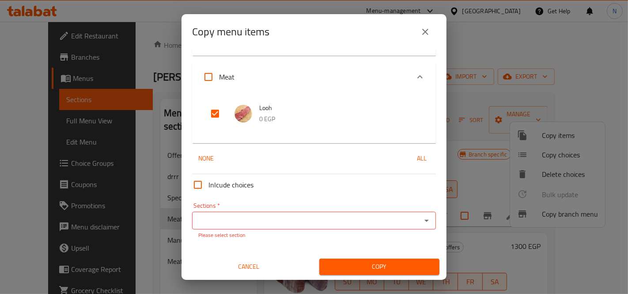
click at [404, 222] on input "Sections   *" at bounding box center [307, 220] width 224 height 12
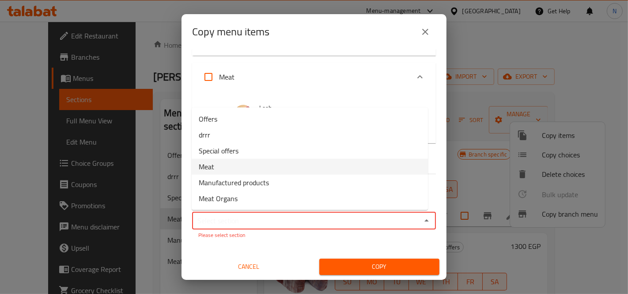
click at [216, 169] on li "Meat" at bounding box center [310, 167] width 236 height 16
type input "Meat"
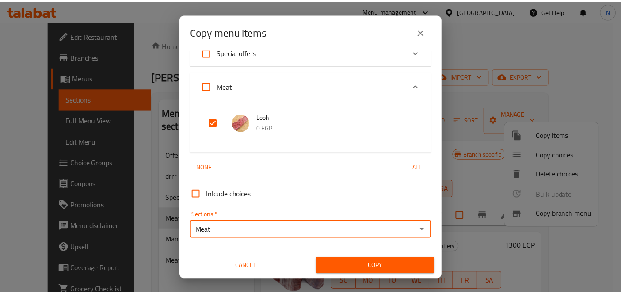
scroll to position [62, 0]
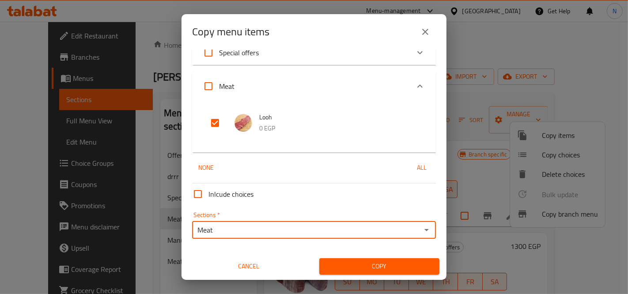
click at [412, 274] on div "Copy" at bounding box center [379, 266] width 131 height 27
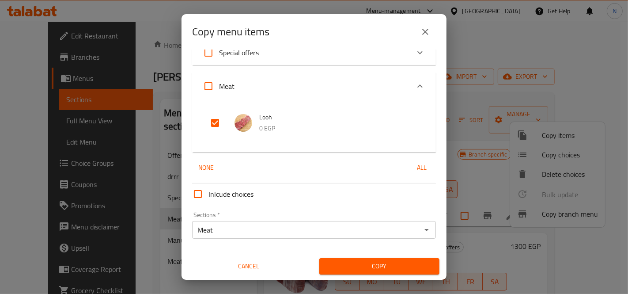
click at [412, 266] on span "Copy" at bounding box center [379, 266] width 106 height 11
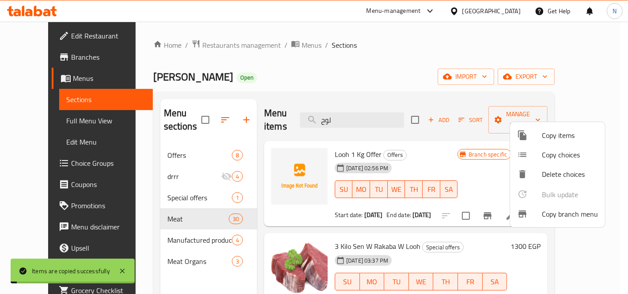
click at [446, 89] on div at bounding box center [314, 147] width 628 height 294
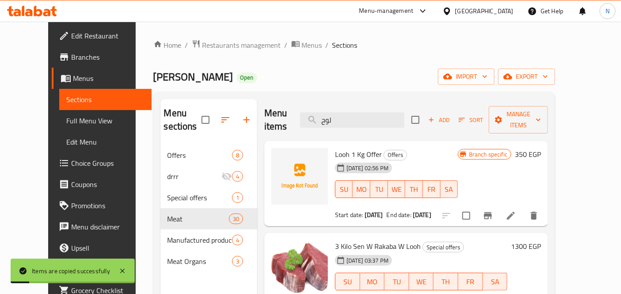
click at [435, 159] on div "31-08-2023 02:56 PM SU MO TU WE TH FR SA" at bounding box center [396, 183] width 130 height 48
click at [400, 114] on input "لوح" at bounding box center [352, 119] width 104 height 15
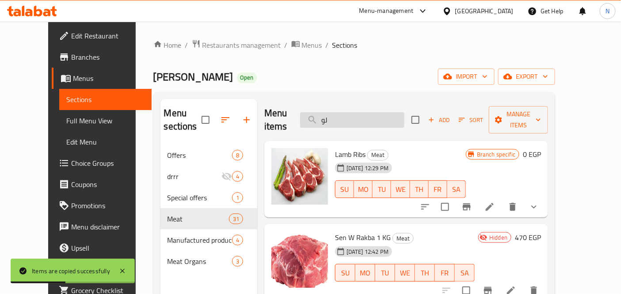
type input "لوح"
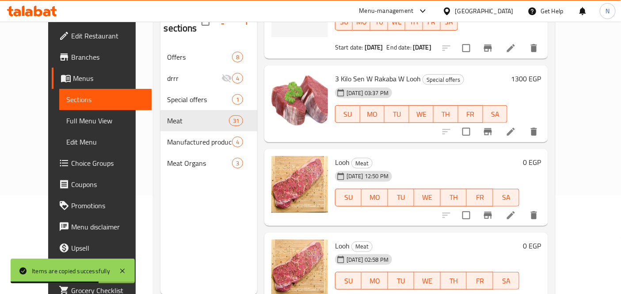
scroll to position [124, 0]
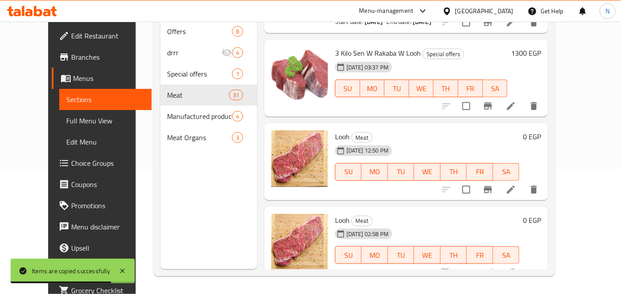
drag, startPoint x: 571, startPoint y: 118, endPoint x: 542, endPoint y: 143, distance: 37.6
click at [541, 130] on h6 "0 EGP" at bounding box center [532, 136] width 18 height 12
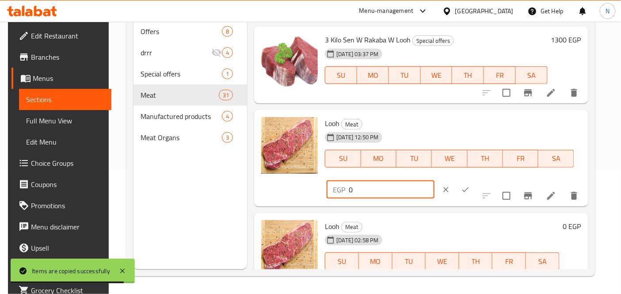
click at [369, 188] on input "0" at bounding box center [390, 190] width 85 height 18
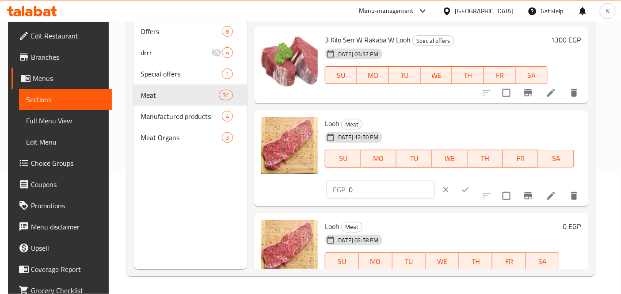
click at [363, 189] on input "0" at bounding box center [390, 190] width 85 height 18
type input "470"
click at [461, 187] on icon "ok" at bounding box center [465, 189] width 9 height 9
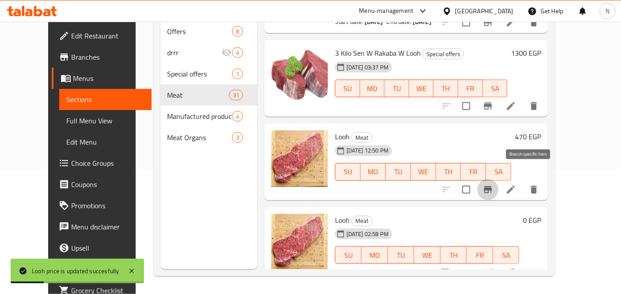
click at [492, 186] on icon "Branch-specific-item" at bounding box center [488, 189] width 8 height 7
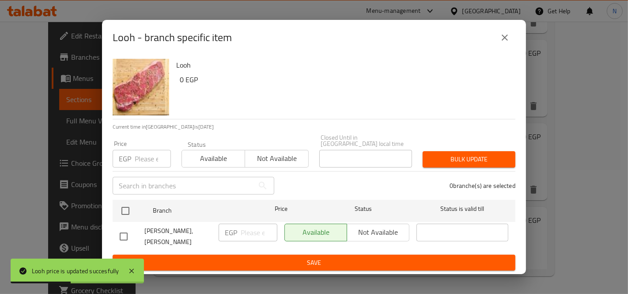
click at [129, 236] on input "checkbox" at bounding box center [123, 236] width 19 height 19
checkbox input "true"
click at [248, 224] on input "number" at bounding box center [259, 232] width 37 height 18
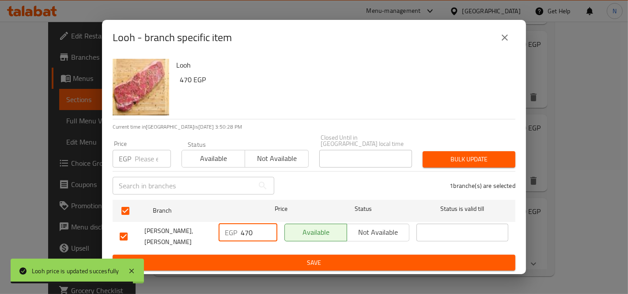
type input "470"
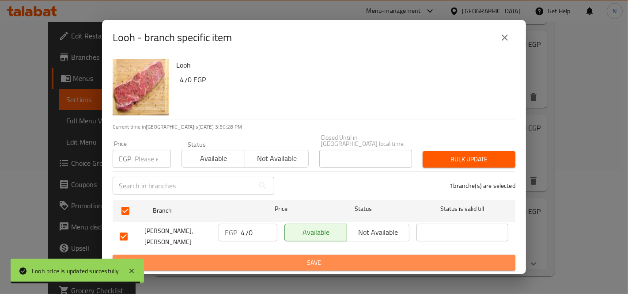
click at [283, 260] on span "Save" at bounding box center [314, 262] width 389 height 11
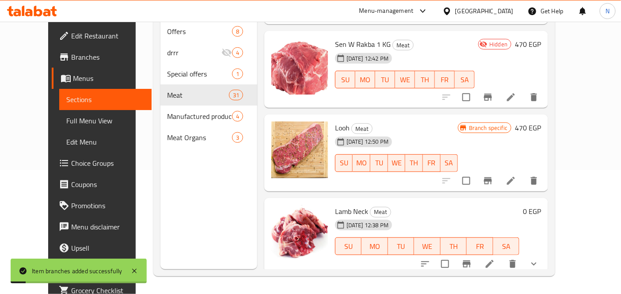
click at [426, 205] on h6 "Lamb Neck Meat" at bounding box center [427, 211] width 184 height 12
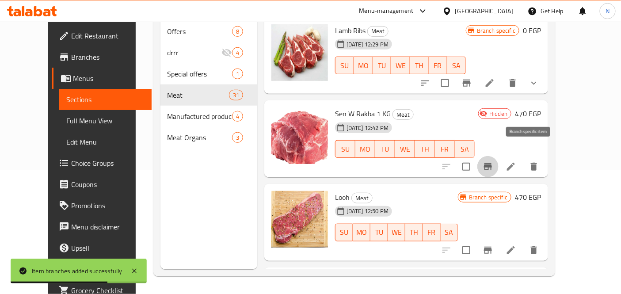
click at [493, 161] on icon "Branch-specific-item" at bounding box center [487, 166] width 11 height 11
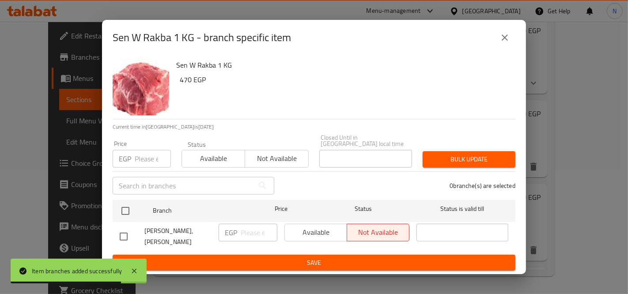
click at [118, 231] on input "checkbox" at bounding box center [123, 236] width 19 height 19
checkbox input "true"
click at [252, 231] on input "number" at bounding box center [259, 232] width 37 height 18
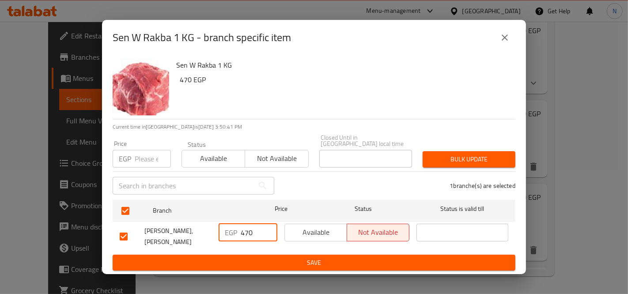
type input "470"
click at [269, 257] on span "Save" at bounding box center [314, 262] width 389 height 11
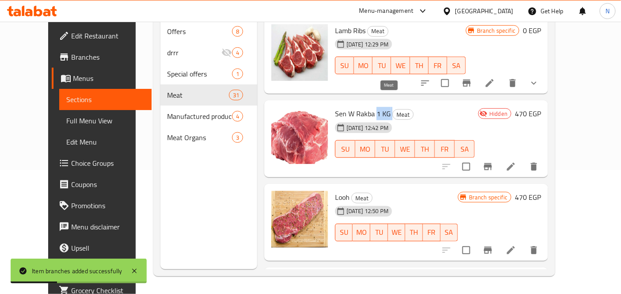
drag, startPoint x: 364, startPoint y: 102, endPoint x: 378, endPoint y: 102, distance: 14.1
click at [378, 107] on h6 "Sen W Rakba 1 KG Meat" at bounding box center [405, 113] width 140 height 12
copy h6 "1 KG"
click at [516, 245] on icon at bounding box center [510, 250] width 11 height 11
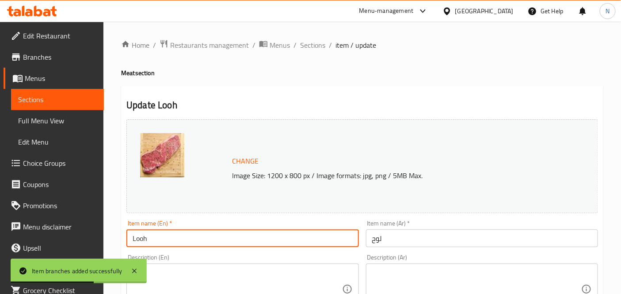
click at [192, 235] on input "Looh" at bounding box center [242, 238] width 232 height 18
paste input "1 KG"
type input "Looh 1 KG"
click at [369, 243] on input "لوح" at bounding box center [482, 238] width 232 height 18
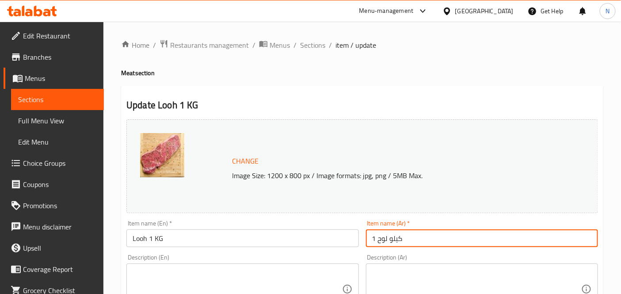
type input "1 كيلو لوح"
click at [358, 257] on div "Description (En) Description (En)" at bounding box center [242, 284] width 232 height 61
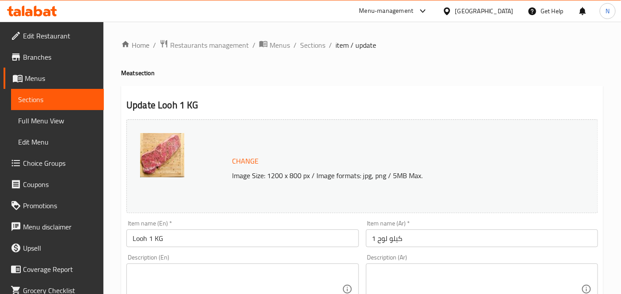
scroll to position [341, 0]
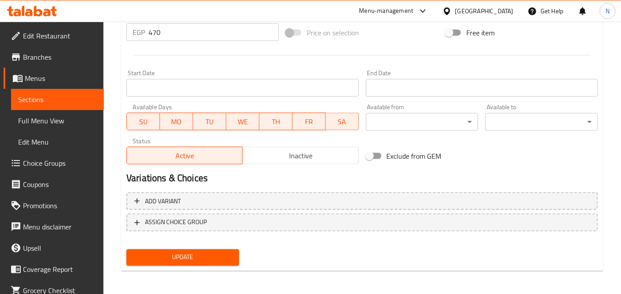
click at [271, 160] on span "Inactive" at bounding box center [300, 155] width 109 height 13
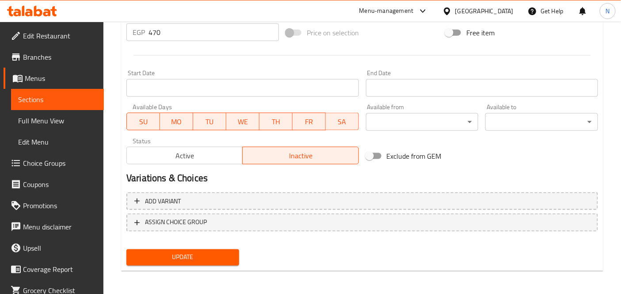
click at [216, 257] on span "Update" at bounding box center [182, 257] width 98 height 11
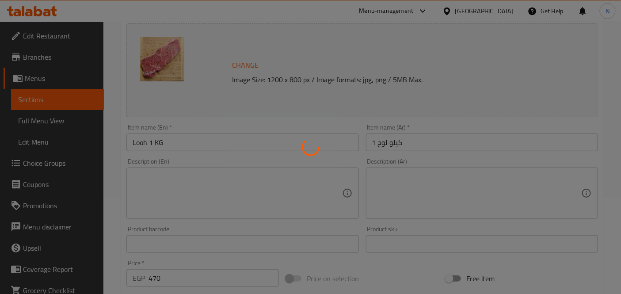
scroll to position [0, 0]
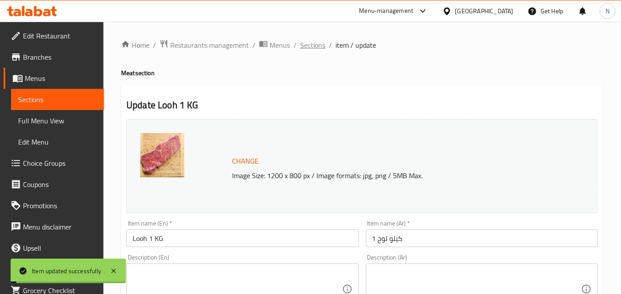
click at [307, 40] on span "Sections" at bounding box center [312, 45] width 25 height 11
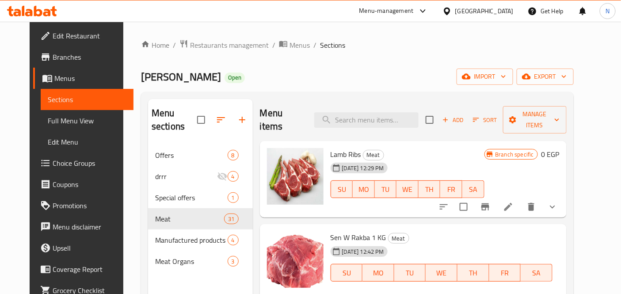
drag, startPoint x: 252, startPoint y: 6, endPoint x: 312, endPoint y: 64, distance: 83.1
click at [312, 64] on div "Home / Restaurants management / Menus / Sections Ahmed Othman Butchery Open imp…" at bounding box center [357, 219] width 432 height 360
click at [370, 114] on input "search" at bounding box center [366, 119] width 104 height 15
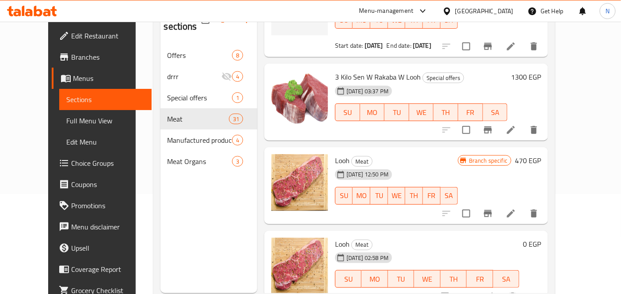
scroll to position [124, 0]
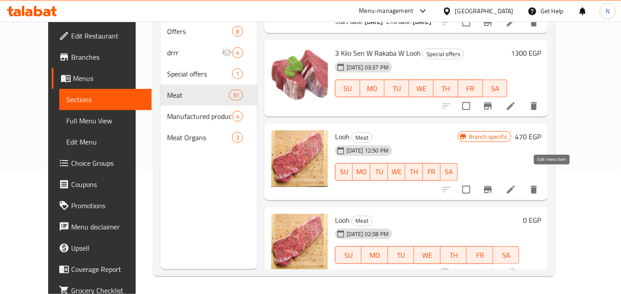
type input "لوح"
click at [515, 186] on icon at bounding box center [511, 190] width 8 height 8
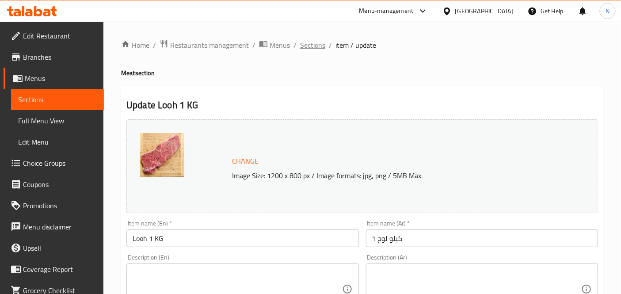
click at [315, 42] on span "Sections" at bounding box center [312, 45] width 25 height 11
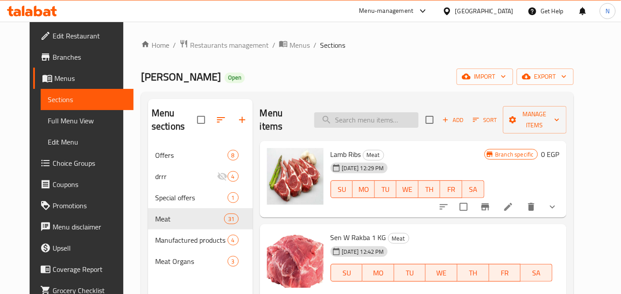
click at [392, 113] on input "search" at bounding box center [366, 119] width 104 height 15
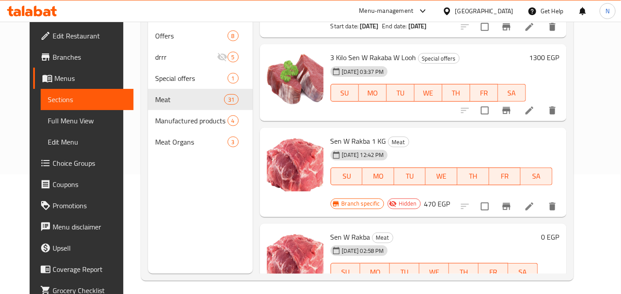
scroll to position [124, 0]
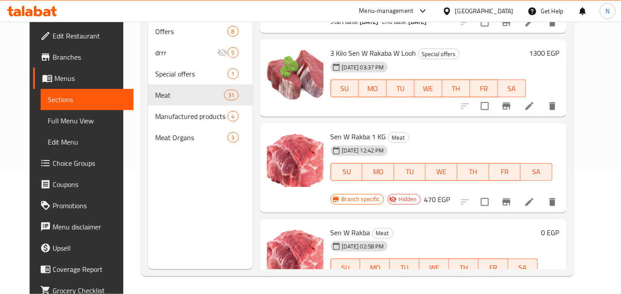
type input "SEN"
click at [542, 194] on li at bounding box center [529, 202] width 25 height 16
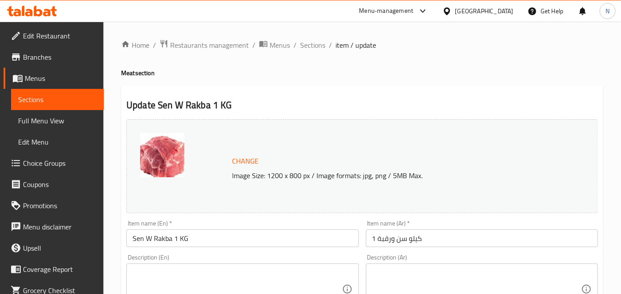
drag, startPoint x: 315, startPoint y: 43, endPoint x: 221, endPoint y: 0, distance: 103.6
click at [315, 43] on span "Sections" at bounding box center [312, 45] width 25 height 11
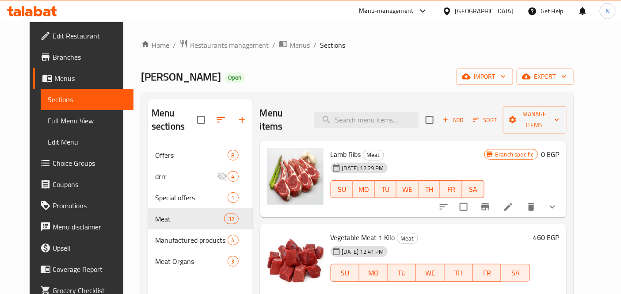
drag, startPoint x: 47, startPoint y: 34, endPoint x: 99, endPoint y: 45, distance: 52.7
click at [53, 34] on span "Edit Restaurant" at bounding box center [90, 35] width 74 height 11
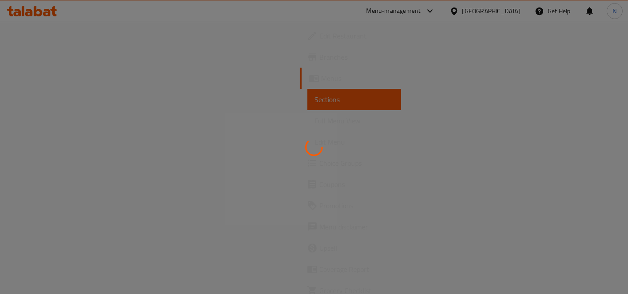
click at [56, 56] on div at bounding box center [314, 147] width 628 height 294
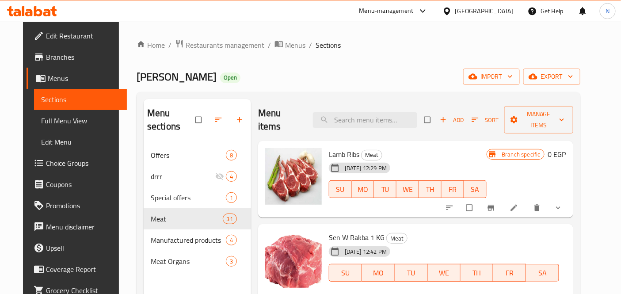
click at [56, 56] on span "Branches" at bounding box center [83, 57] width 74 height 11
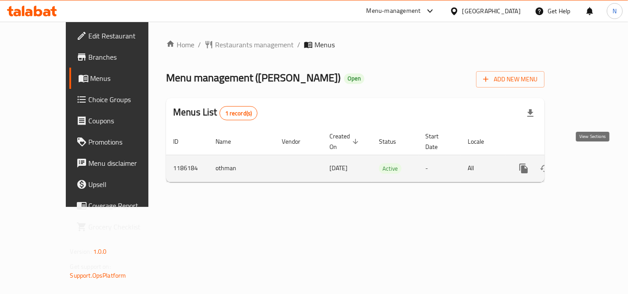
click at [593, 163] on icon "enhanced table" at bounding box center [587, 168] width 11 height 11
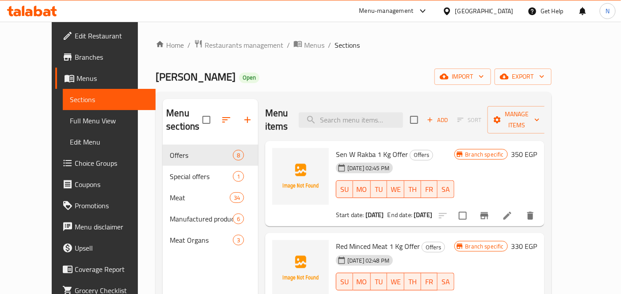
click at [367, 102] on div "Menu items Add Sort Manage items" at bounding box center [404, 120] width 279 height 42
click at [378, 112] on input "search" at bounding box center [351, 119] width 104 height 15
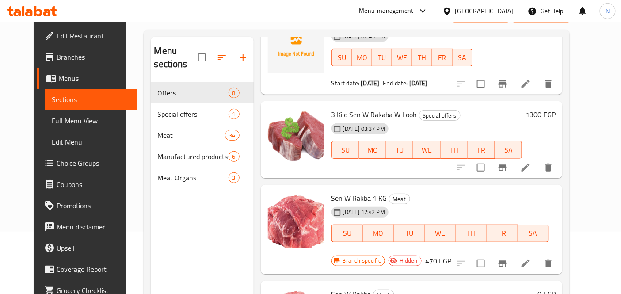
scroll to position [124, 0]
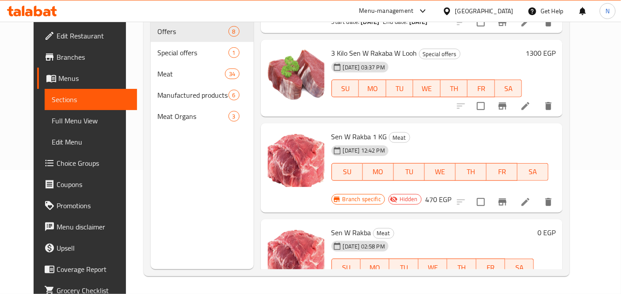
type input "SEN"
click at [538, 194] on li at bounding box center [525, 202] width 25 height 16
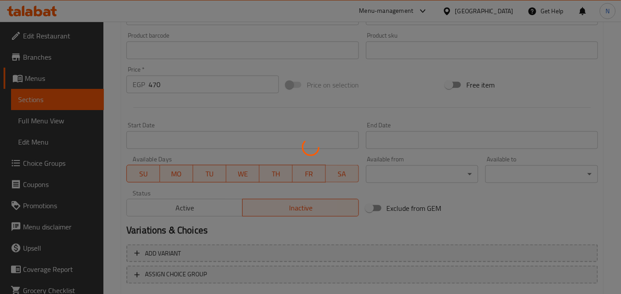
scroll to position [341, 0]
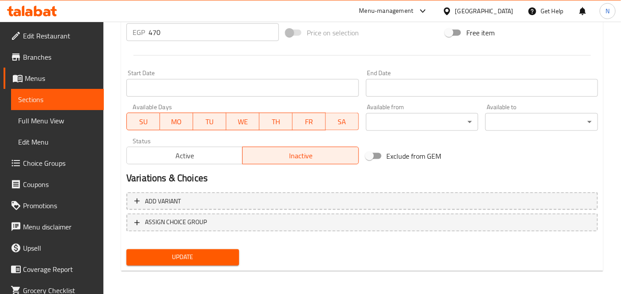
click at [226, 155] on span "Active" at bounding box center [184, 155] width 109 height 13
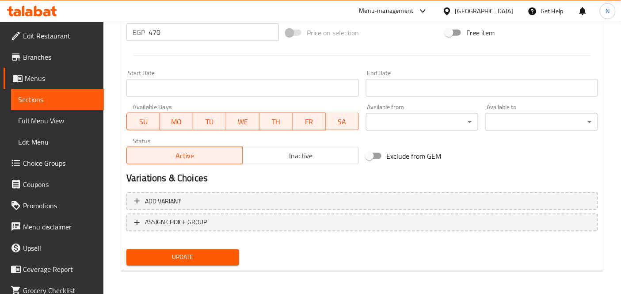
click at [231, 249] on button "Update" at bounding box center [182, 257] width 113 height 16
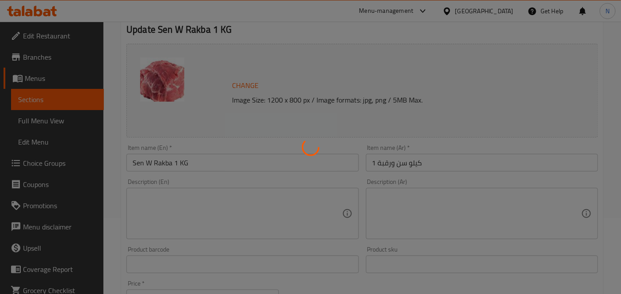
scroll to position [0, 0]
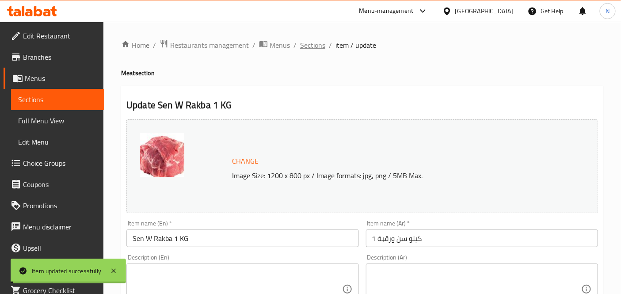
click at [311, 47] on span "Sections" at bounding box center [312, 45] width 25 height 11
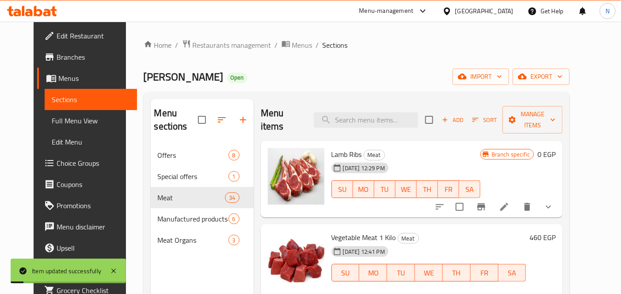
click at [358, 121] on div "Menu items Add Sort Manage items" at bounding box center [412, 120] width 302 height 42
click at [364, 112] on input "search" at bounding box center [366, 119] width 104 height 15
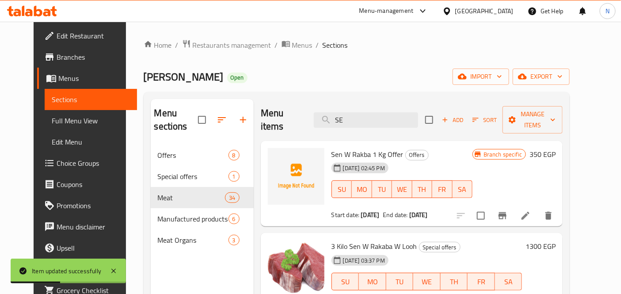
type input "S"
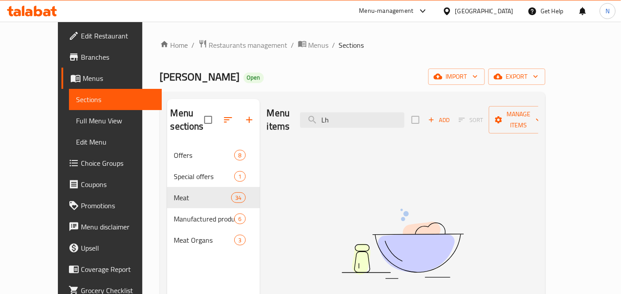
type input "L"
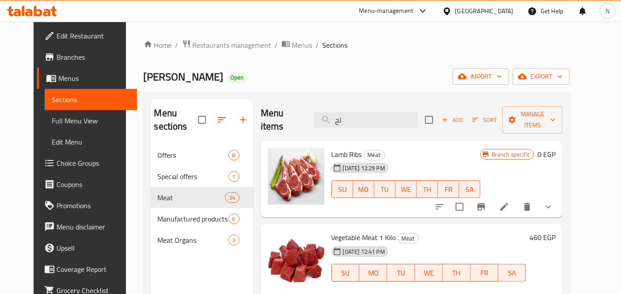
type input "لحم"
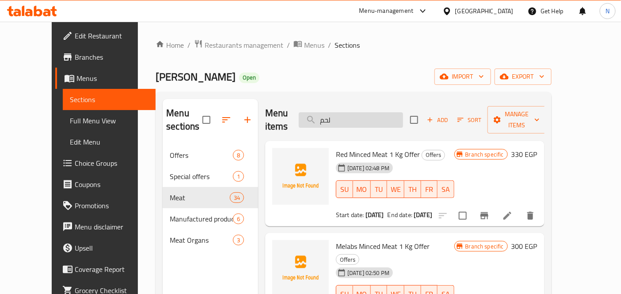
click at [390, 120] on input "لحم" at bounding box center [351, 119] width 104 height 15
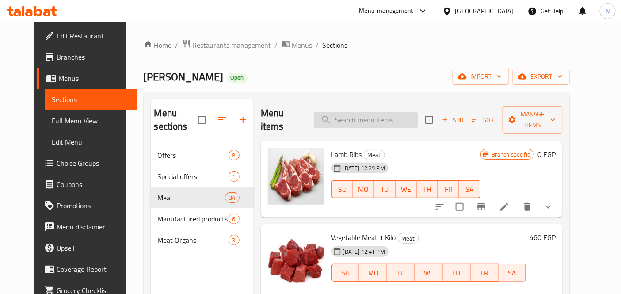
type input "م"
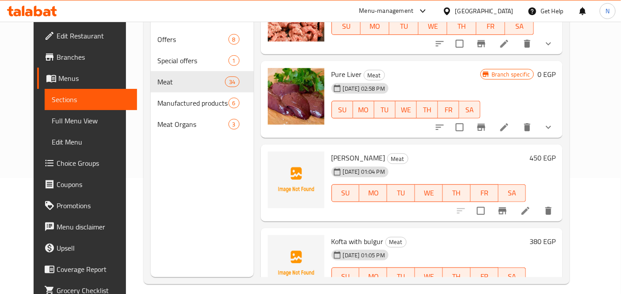
scroll to position [124, 0]
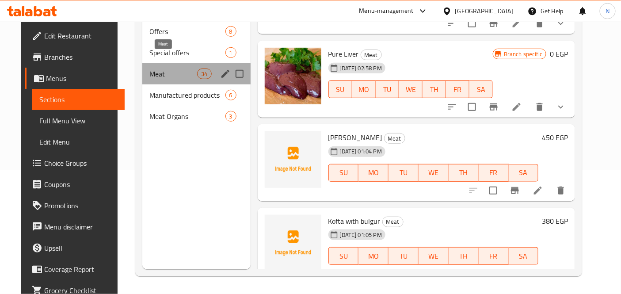
click at [167, 68] on span "Meat" at bounding box center [173, 73] width 48 height 11
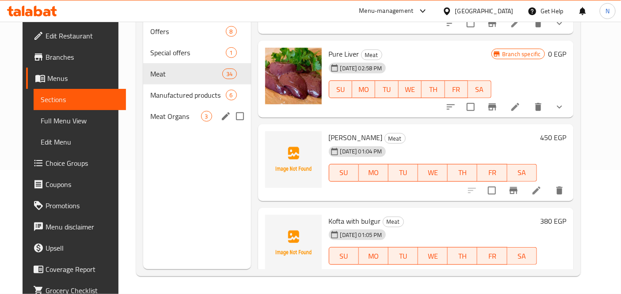
click at [176, 106] on div "Meat Organs 3" at bounding box center [196, 116] width 107 height 21
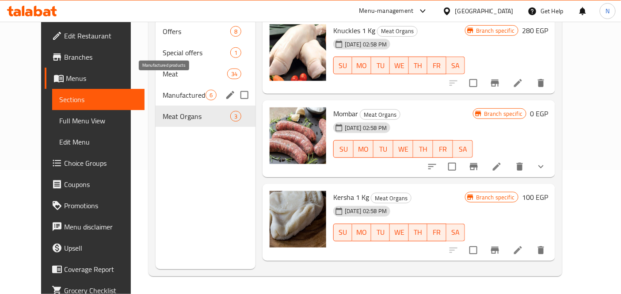
click at [176, 90] on span "Manufactured products" at bounding box center [184, 95] width 43 height 11
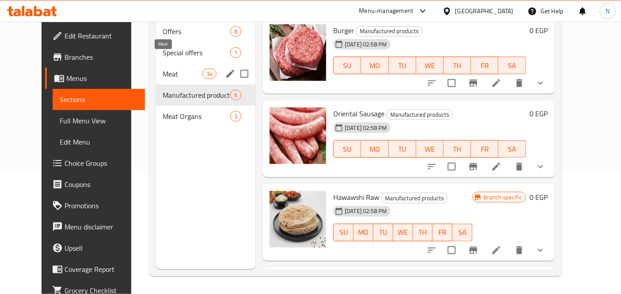
click at [175, 68] on span "Meat" at bounding box center [182, 73] width 39 height 11
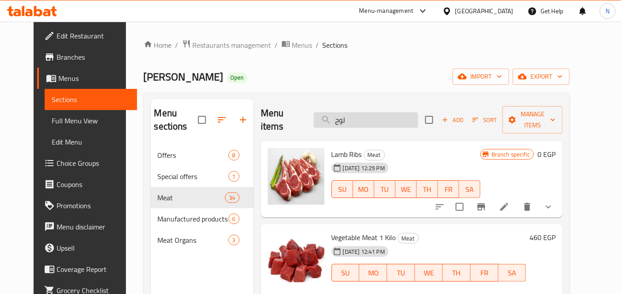
click at [374, 116] on input "لوح" at bounding box center [366, 119] width 104 height 15
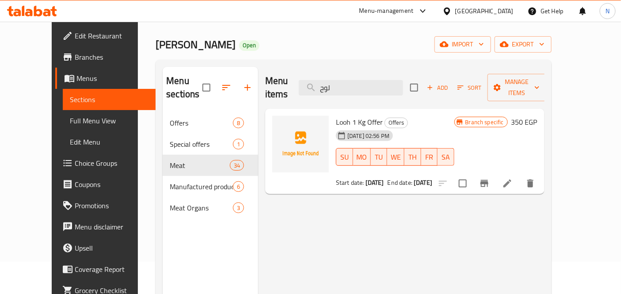
scroll to position [98, 0]
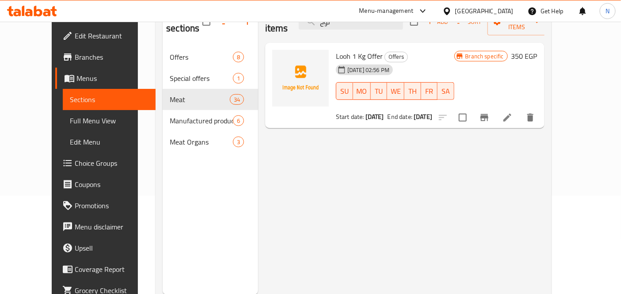
type input "لوح"
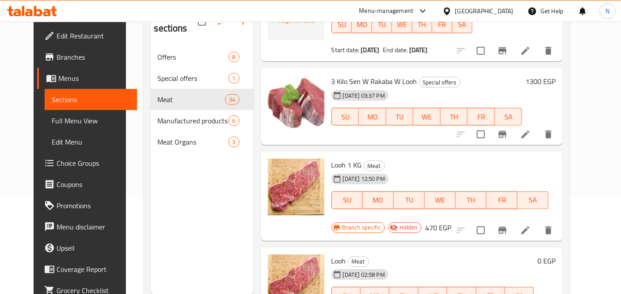
scroll to position [69, 0]
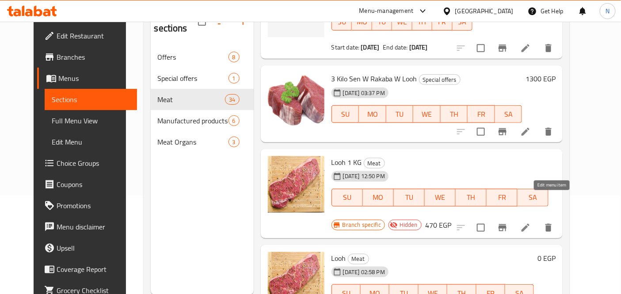
click at [530, 222] on icon at bounding box center [525, 227] width 11 height 11
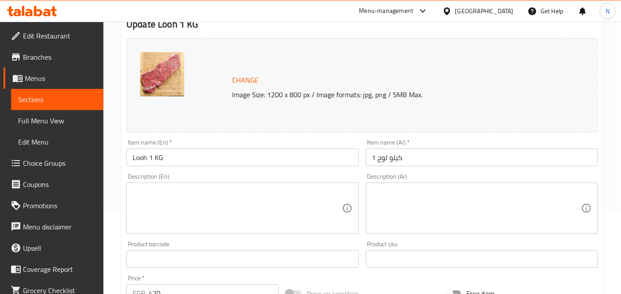
scroll to position [294, 0]
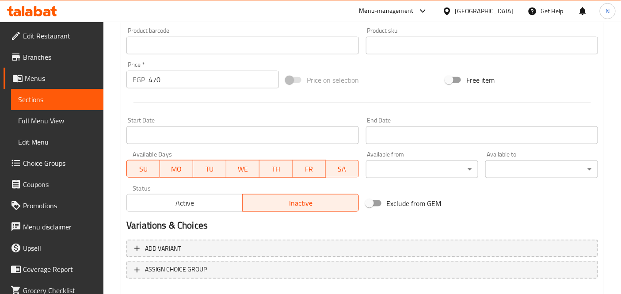
click at [195, 208] on span "Active" at bounding box center [184, 203] width 109 height 13
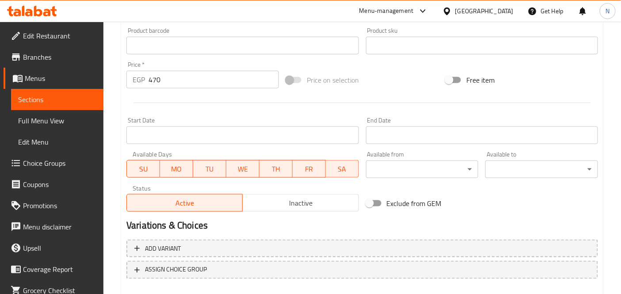
scroll to position [341, 0]
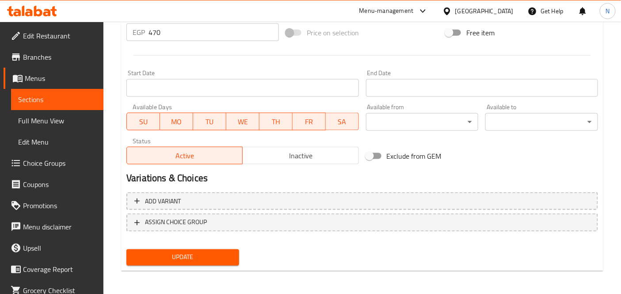
click at [217, 255] on span "Update" at bounding box center [182, 257] width 98 height 11
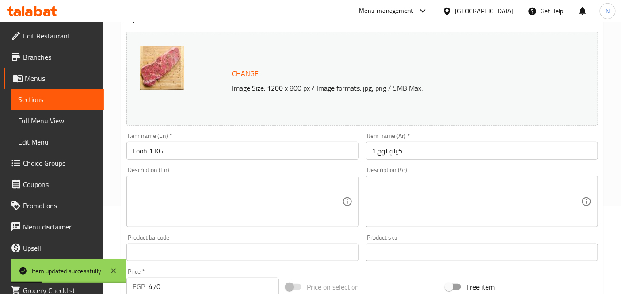
scroll to position [0, 0]
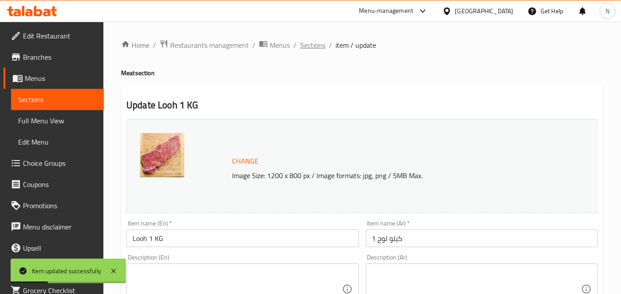
click at [314, 48] on span "Sections" at bounding box center [312, 45] width 25 height 11
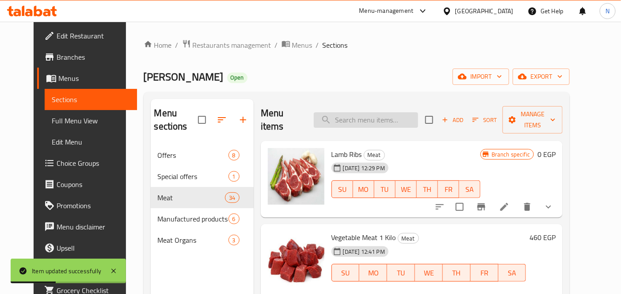
click at [393, 113] on input "search" at bounding box center [366, 119] width 104 height 15
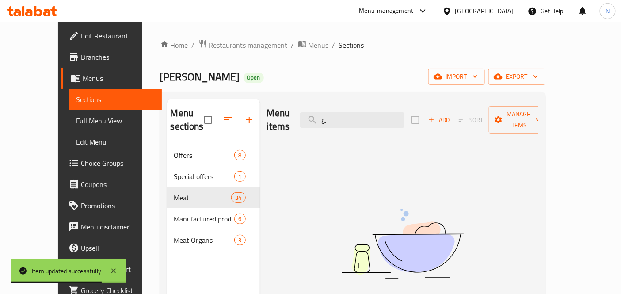
type input "g"
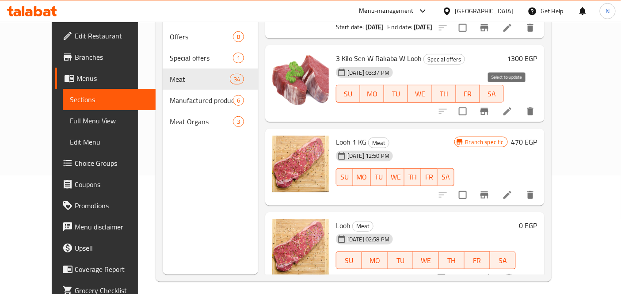
scroll to position [124, 0]
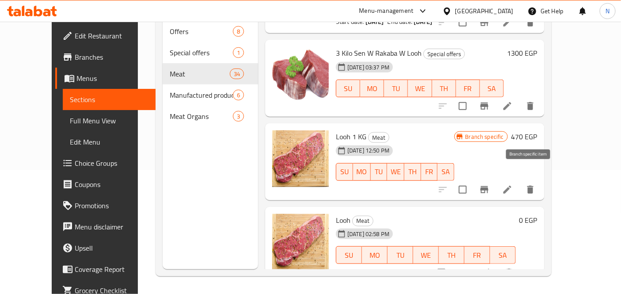
click at [495, 179] on button "Branch-specific-item" at bounding box center [483, 189] width 21 height 21
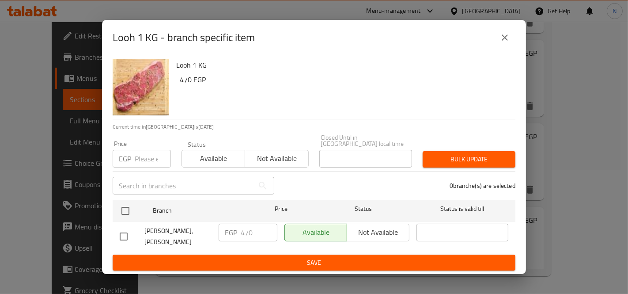
click at [498, 38] on button "close" at bounding box center [504, 37] width 21 height 21
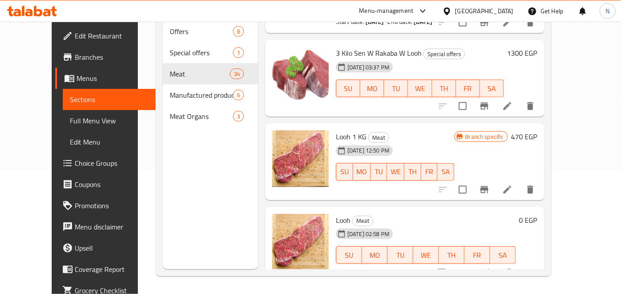
scroll to position [69, 0]
click at [458, 175] on div "14-10-2025 12:50 PM SU MO TU WE TH FR SA" at bounding box center [394, 166] width 125 height 48
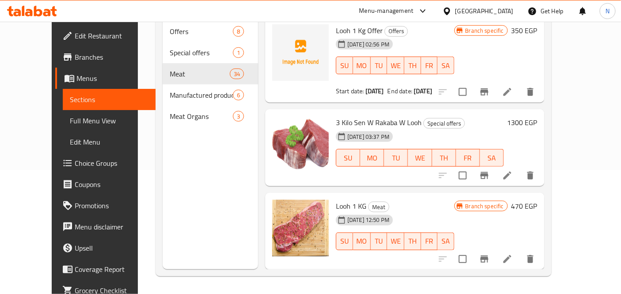
scroll to position [0, 0]
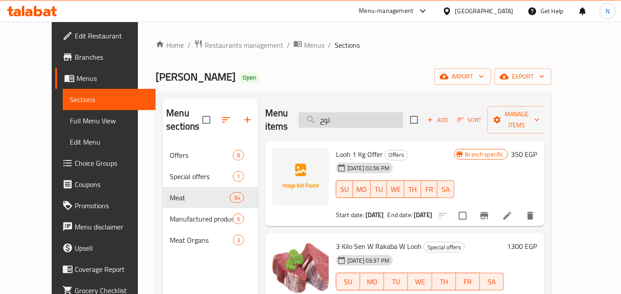
click at [382, 113] on input "لوح" at bounding box center [351, 119] width 104 height 15
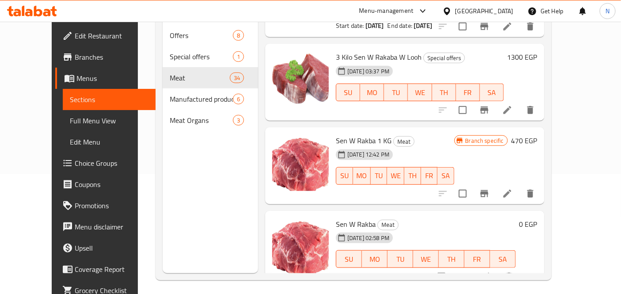
scroll to position [124, 0]
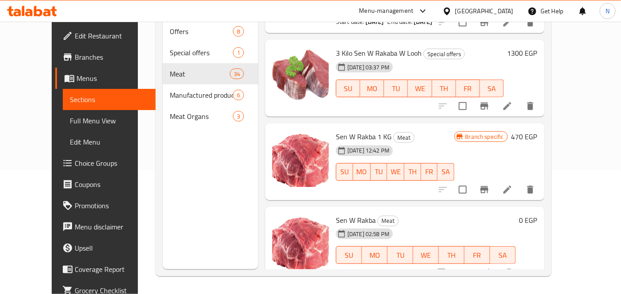
type input "sen"
click at [489, 184] on icon "Branch-specific-item" at bounding box center [484, 189] width 11 height 11
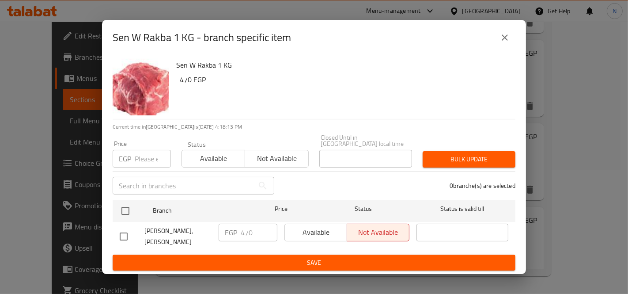
click at [121, 228] on input "checkbox" at bounding box center [123, 236] width 19 height 19
checkbox input "true"
click at [314, 223] on button "Available" at bounding box center [315, 232] width 63 height 18
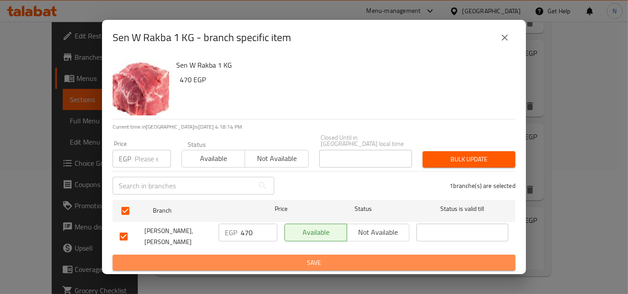
click at [337, 261] on span "Save" at bounding box center [314, 262] width 389 height 11
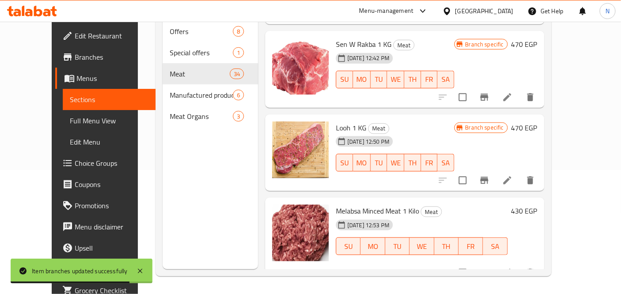
scroll to position [168, 0]
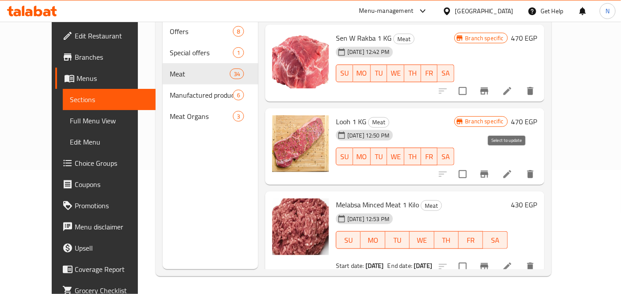
click at [472, 165] on input "checkbox" at bounding box center [462, 174] width 19 height 19
checkbox input "true"
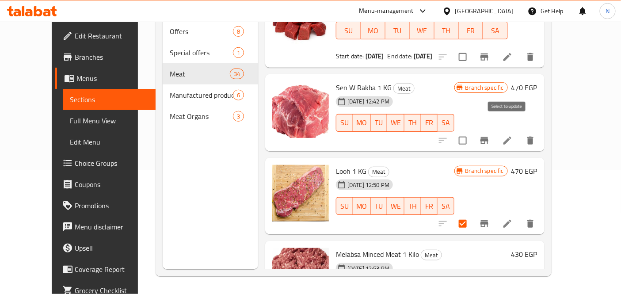
click at [472, 131] on input "checkbox" at bounding box center [462, 140] width 19 height 19
checkbox input "true"
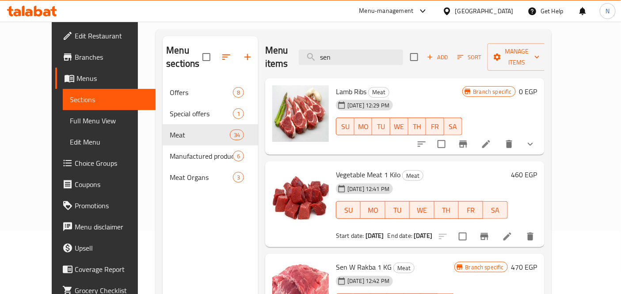
scroll to position [0, 0]
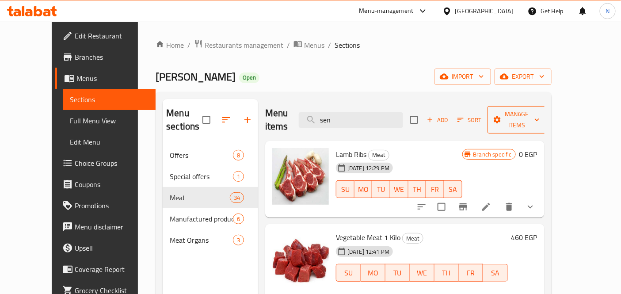
click at [534, 116] on span "Manage items" at bounding box center [516, 120] width 45 height 22
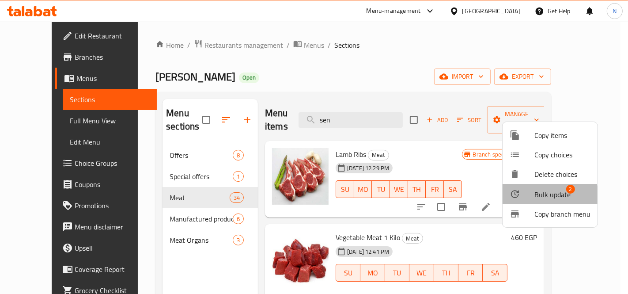
click at [543, 196] on span "Bulk update" at bounding box center [552, 194] width 36 height 11
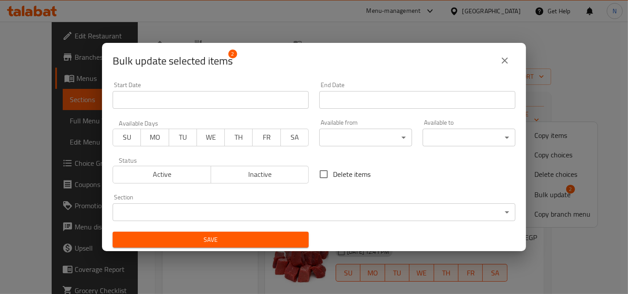
click at [232, 95] on input "Start Date" at bounding box center [211, 100] width 196 height 18
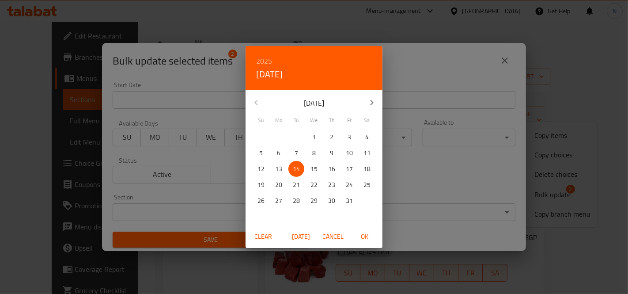
click at [367, 237] on span "OK" at bounding box center [364, 236] width 21 height 11
type input "14-10-2025"
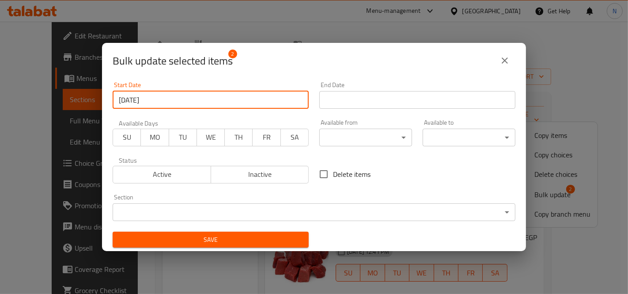
click at [363, 107] on input "Start Date" at bounding box center [417, 100] width 196 height 18
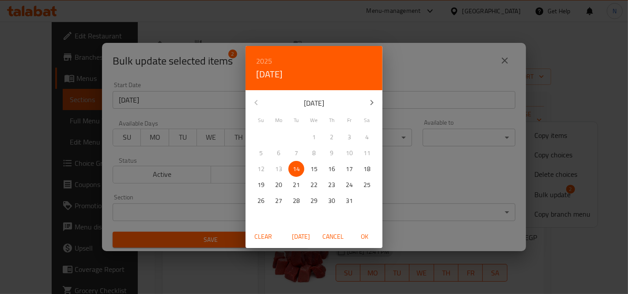
click at [348, 204] on p "31" at bounding box center [349, 200] width 7 height 11
click at [367, 239] on span "OK" at bounding box center [364, 236] width 21 height 11
type input "31-10-2025"
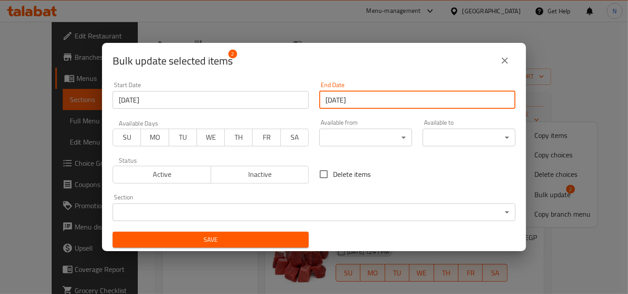
click at [209, 239] on span "Save" at bounding box center [211, 239] width 182 height 11
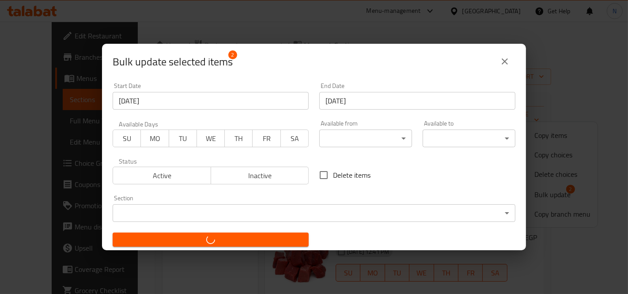
checkbox input "false"
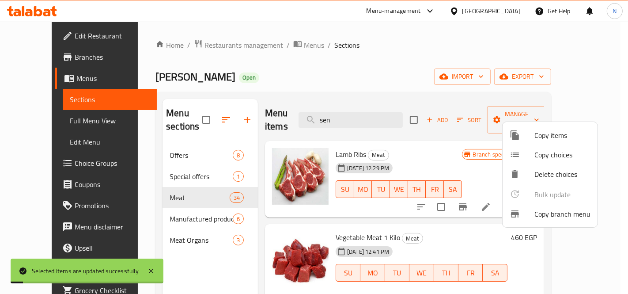
click at [428, 155] on div at bounding box center [314, 147] width 628 height 294
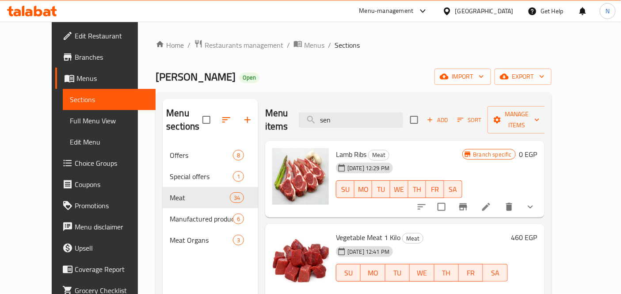
drag, startPoint x: 64, startPoint y: 39, endPoint x: 91, endPoint y: 65, distance: 37.5
click at [75, 39] on span "Edit Restaurant" at bounding box center [112, 35] width 74 height 11
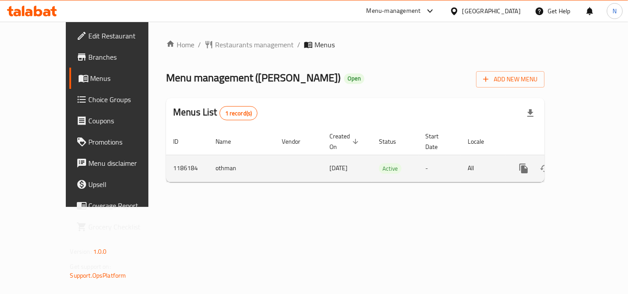
click at [593, 163] on icon "enhanced table" at bounding box center [587, 168] width 11 height 11
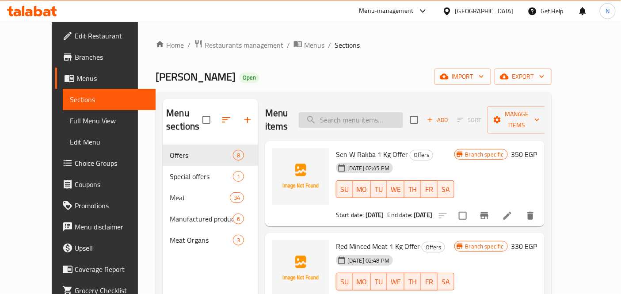
click at [377, 116] on input "search" at bounding box center [351, 119] width 104 height 15
type input "g"
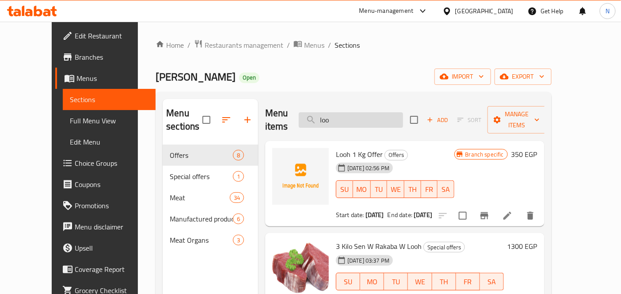
click at [367, 120] on input "loo" at bounding box center [351, 119] width 104 height 15
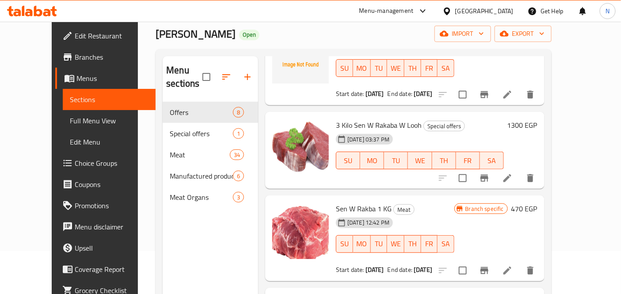
scroll to position [124, 0]
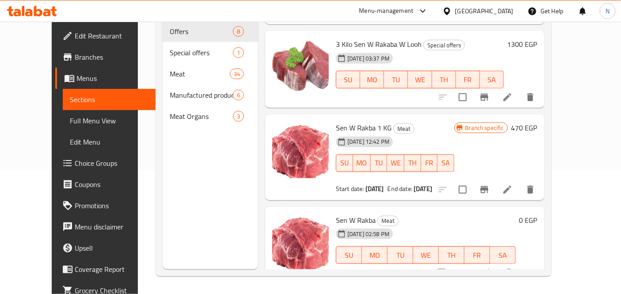
type input "sen"
click at [52, 17] on div at bounding box center [32, 11] width 64 height 18
click at [49, 11] on icon at bounding box center [47, 13] width 8 height 8
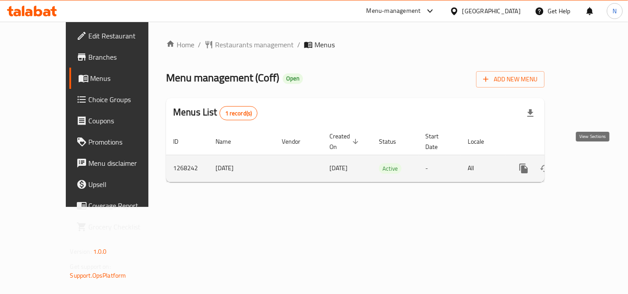
click at [591, 164] on icon "enhanced table" at bounding box center [587, 168] width 8 height 8
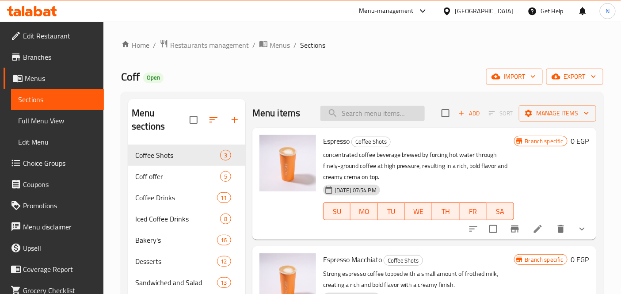
click at [356, 117] on input "search" at bounding box center [372, 113] width 104 height 15
paste input "Offer 1"
click at [389, 177] on p "concentrated coffee beverage brewed by forcing hot water through finely-ground …" at bounding box center [418, 165] width 191 height 33
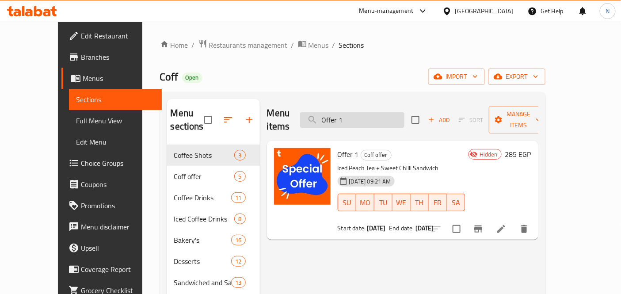
click at [359, 118] on input "Offer 1" at bounding box center [352, 119] width 104 height 15
click at [363, 120] on input "Offer 1" at bounding box center [352, 119] width 104 height 15
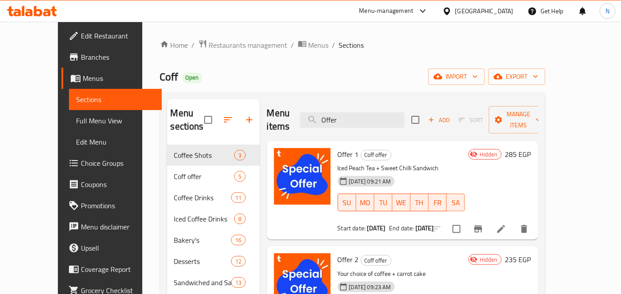
type input "Offer"
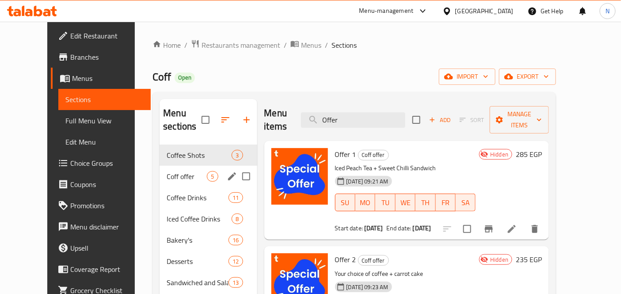
click at [167, 171] on span "Coff offer" at bounding box center [187, 176] width 40 height 11
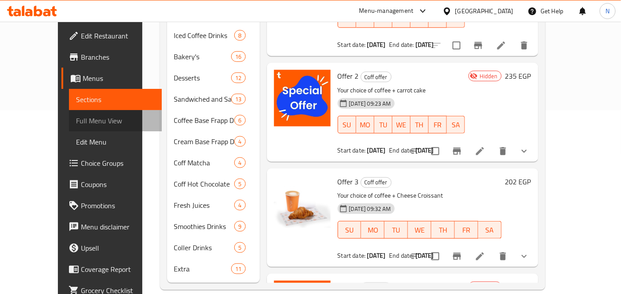
click at [76, 124] on span "Full Menu View" at bounding box center [115, 120] width 79 height 11
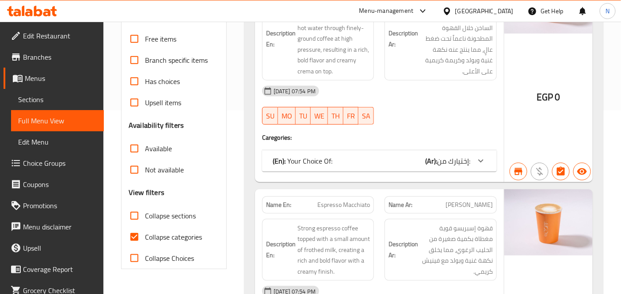
click at [183, 217] on span "Collapse sections" at bounding box center [170, 215] width 51 height 11
click at [145, 217] on input "Collapse sections" at bounding box center [134, 215] width 21 height 21
checkbox input "true"
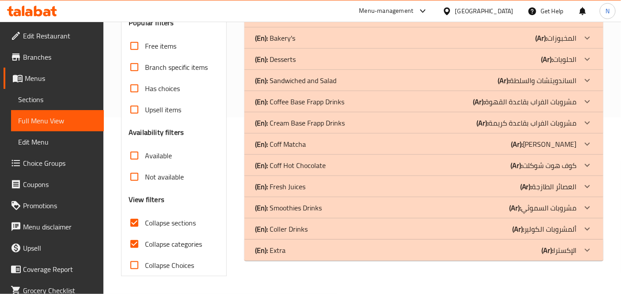
click at [193, 239] on span "Collapse categories" at bounding box center [173, 244] width 57 height 11
click at [145, 236] on input "Collapse categories" at bounding box center [134, 243] width 21 height 21
checkbox input "false"
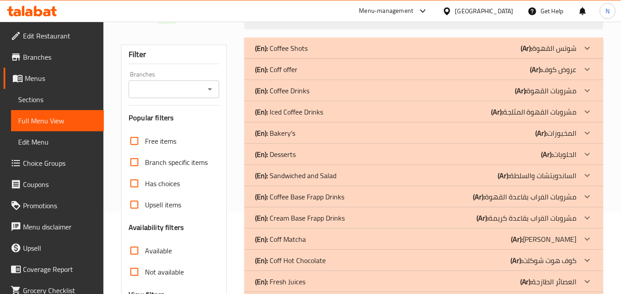
scroll to position [78, 0]
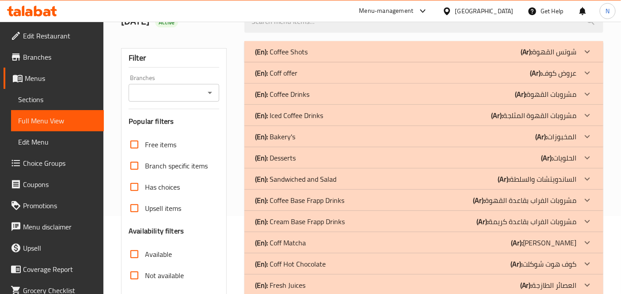
click at [352, 71] on div "(En): Coff offer (Ar): عروض كوف" at bounding box center [416, 73] width 322 height 11
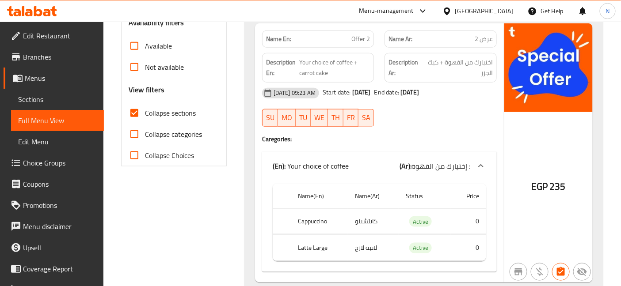
scroll to position [294, 0]
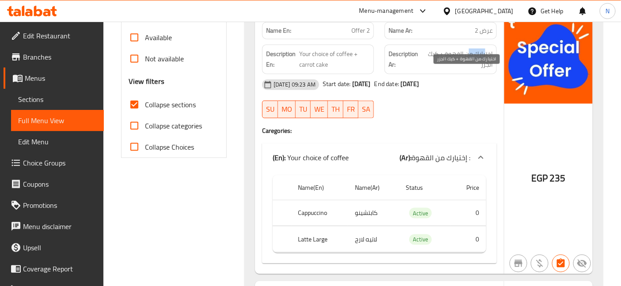
drag, startPoint x: 493, startPoint y: 54, endPoint x: 476, endPoint y: 55, distance: 16.8
click at [476, 55] on span "اختيارك من القهوة + كيك الجزر" at bounding box center [458, 60] width 69 height 22
click at [467, 63] on span "اختيارك من القهوة + كيك الجزر" at bounding box center [458, 60] width 69 height 22
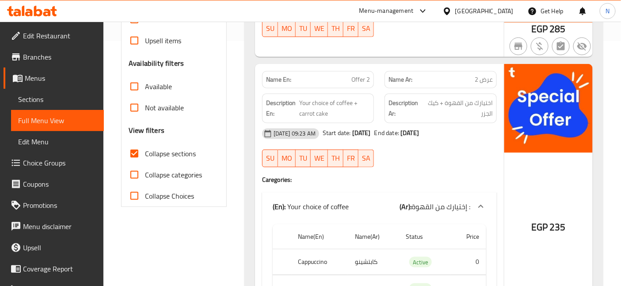
scroll to position [0, 0]
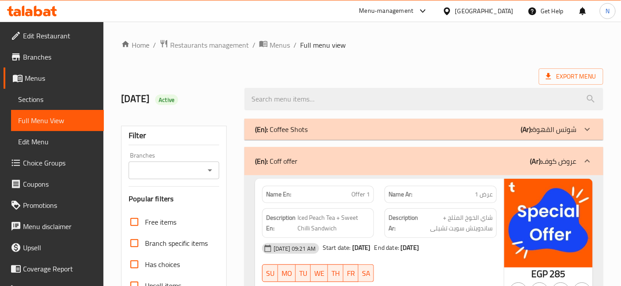
click at [56, 64] on link "Branches" at bounding box center [54, 56] width 100 height 21
